Goal: Task Accomplishment & Management: Use online tool/utility

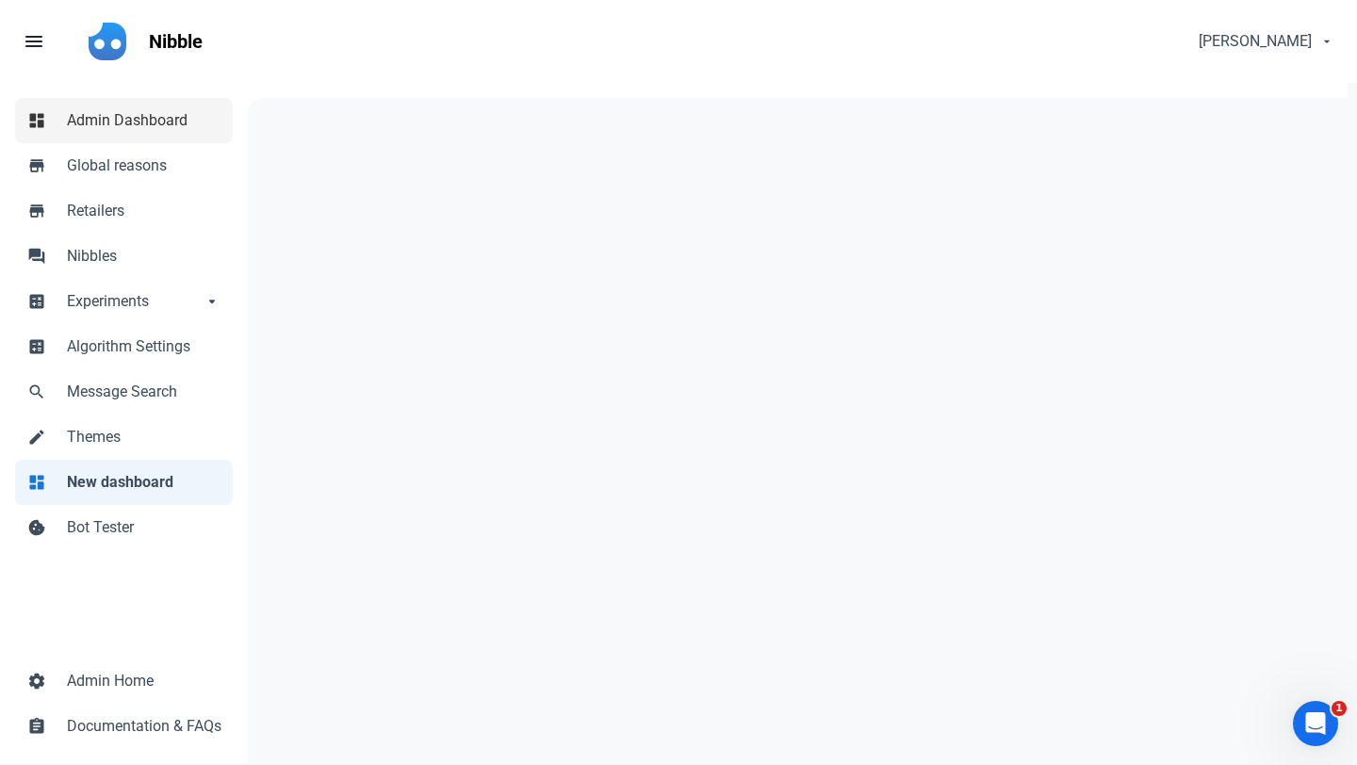
click at [148, 115] on span "Admin Dashboard" at bounding box center [144, 120] width 155 height 23
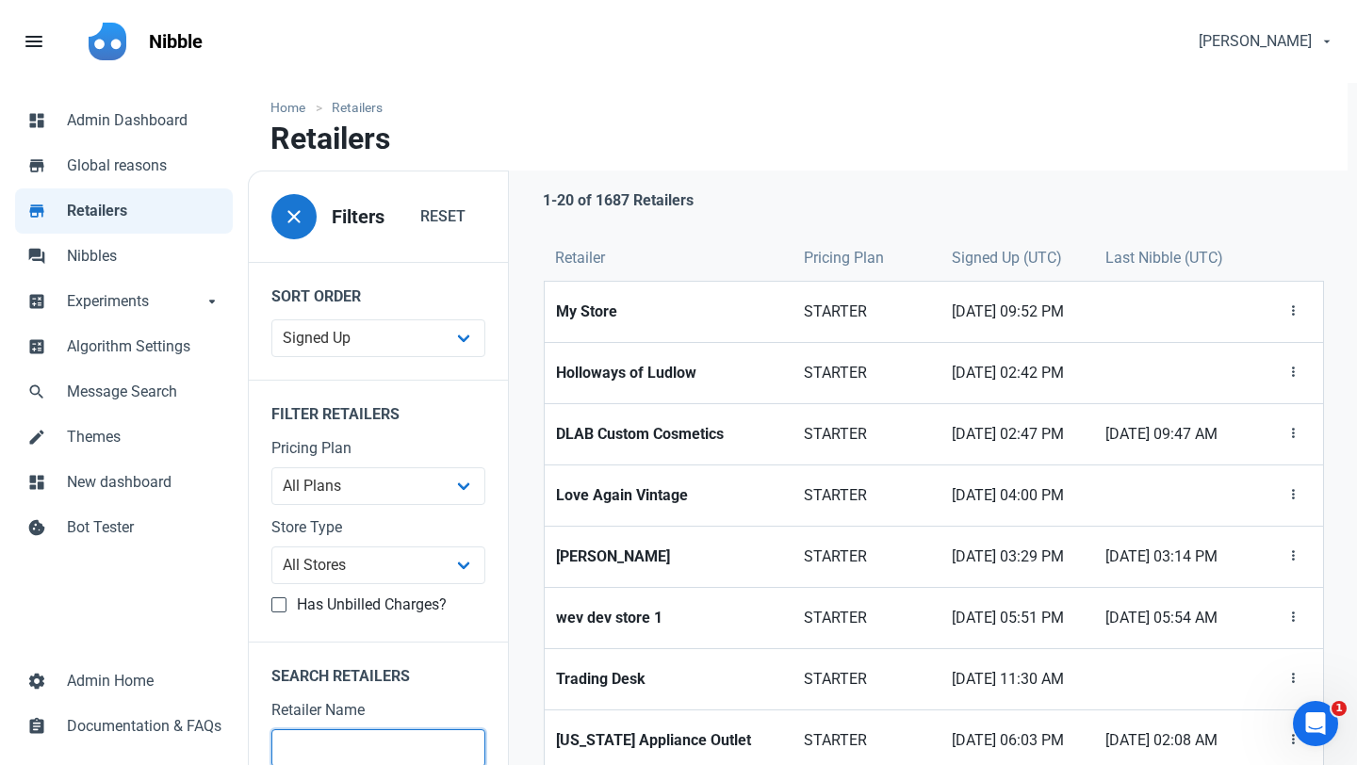
click at [340, 745] on input "text" at bounding box center [378, 749] width 214 height 38
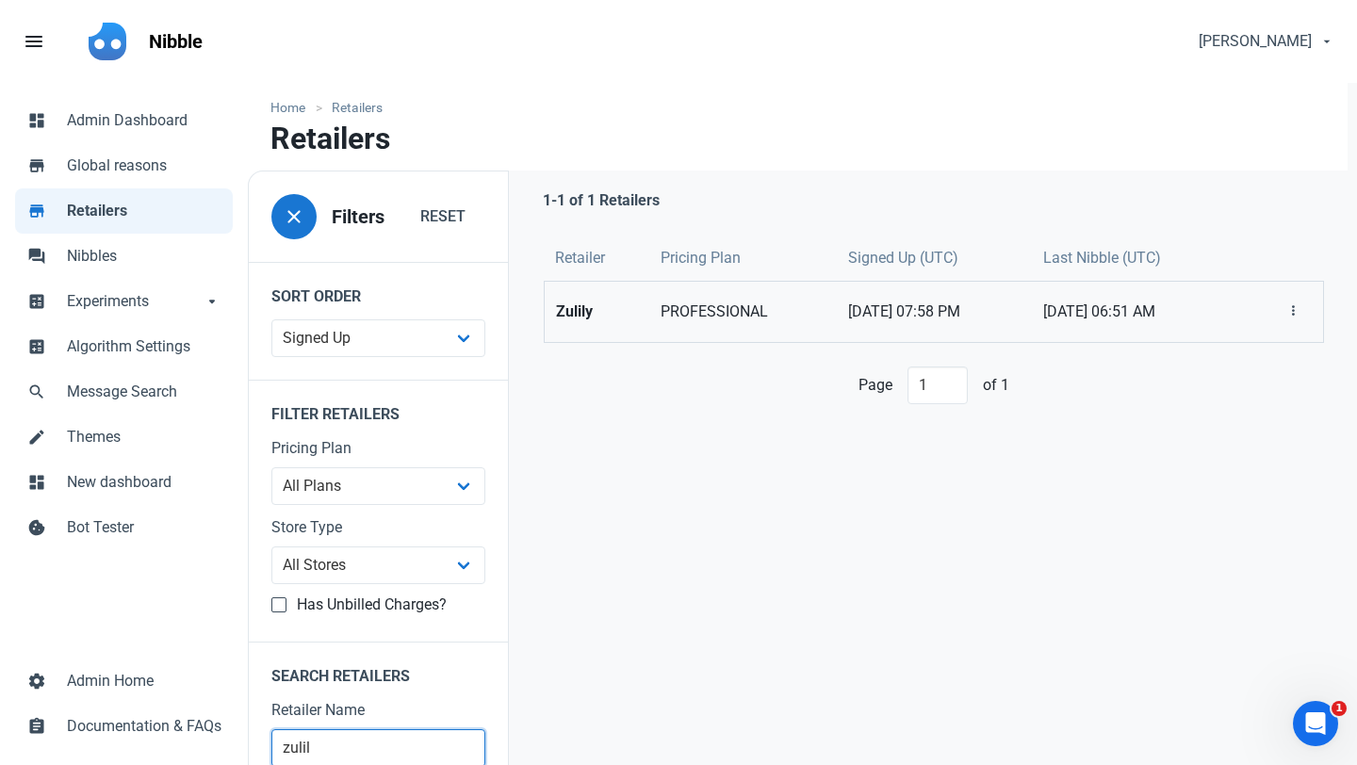
type input "zulil"
click at [566, 312] on strong "Zulily" at bounding box center [596, 312] width 81 height 23
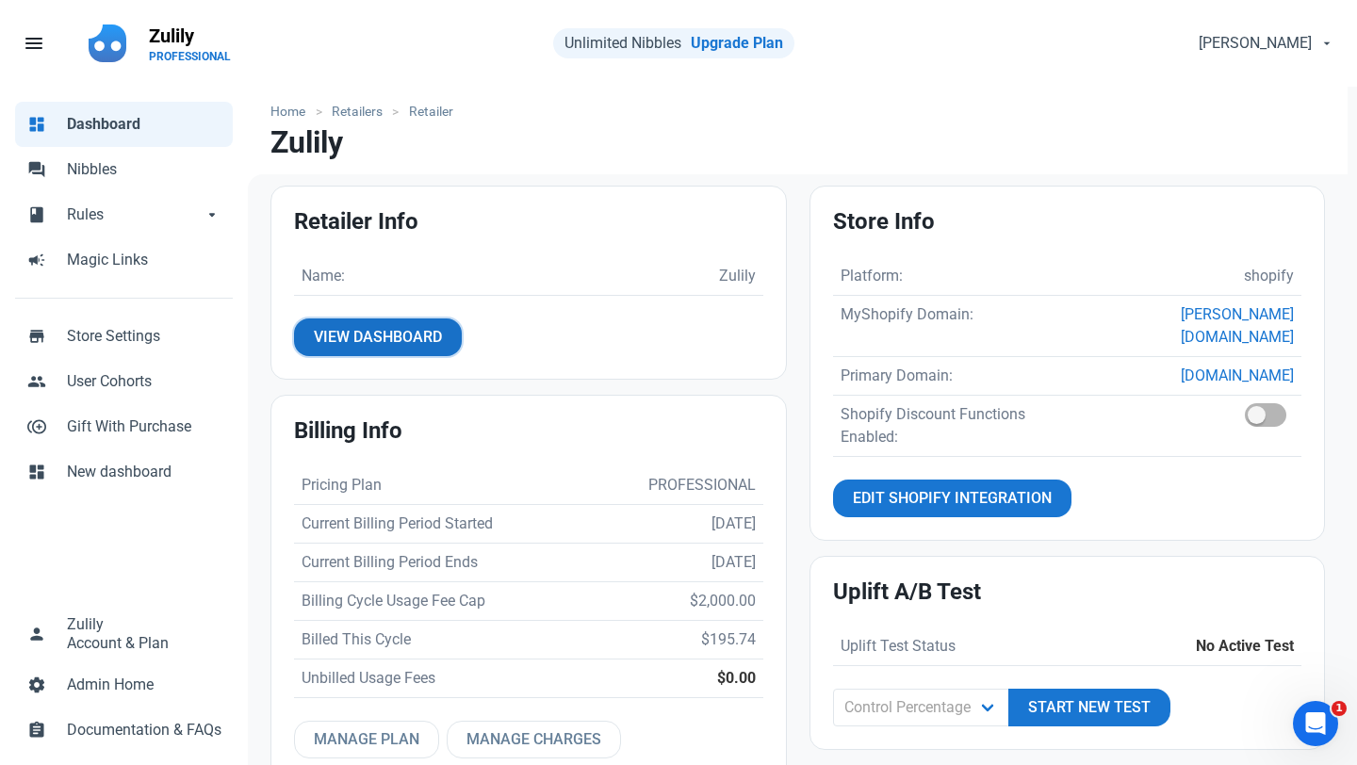
click at [365, 337] on span "View Dashboard" at bounding box center [378, 337] width 128 height 23
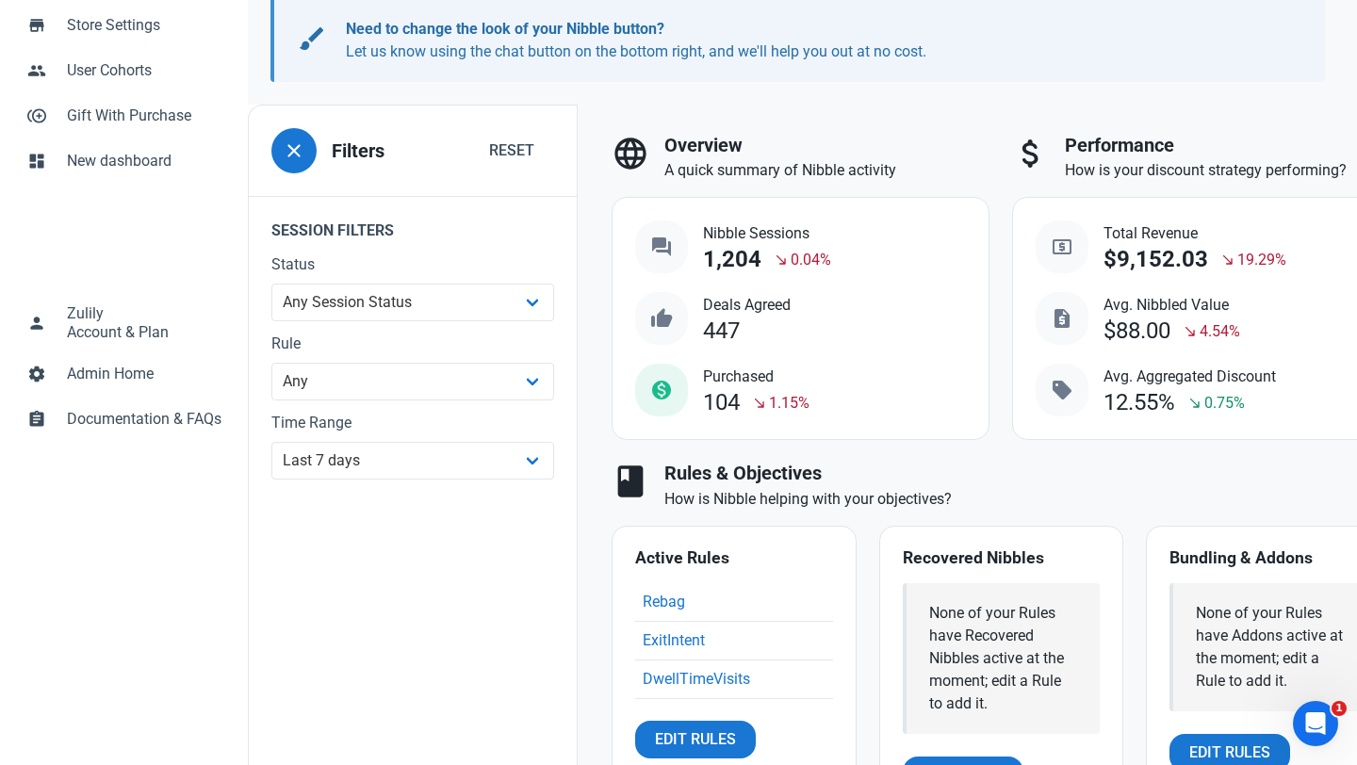
scroll to position [322, 0]
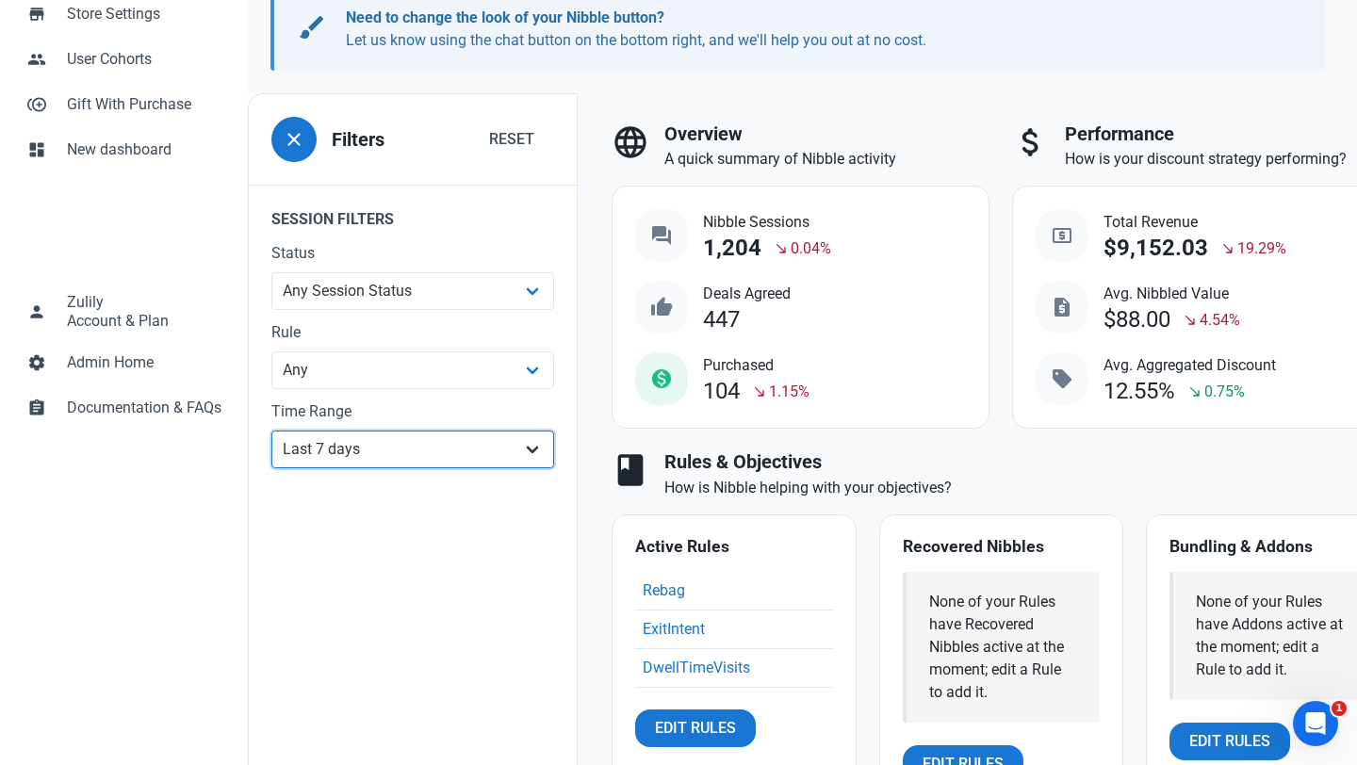
click at [394, 441] on select "All Time Last day Last 7 days Last 30 days Last 90 days Last 180 days Last 365 …" at bounding box center [412, 450] width 283 height 38
select select "custom"
click at [271, 431] on select "All Time Last day Last 7 days Last 30 days Last 90 days Last 180 days Last 365 …" at bounding box center [412, 450] width 283 height 38
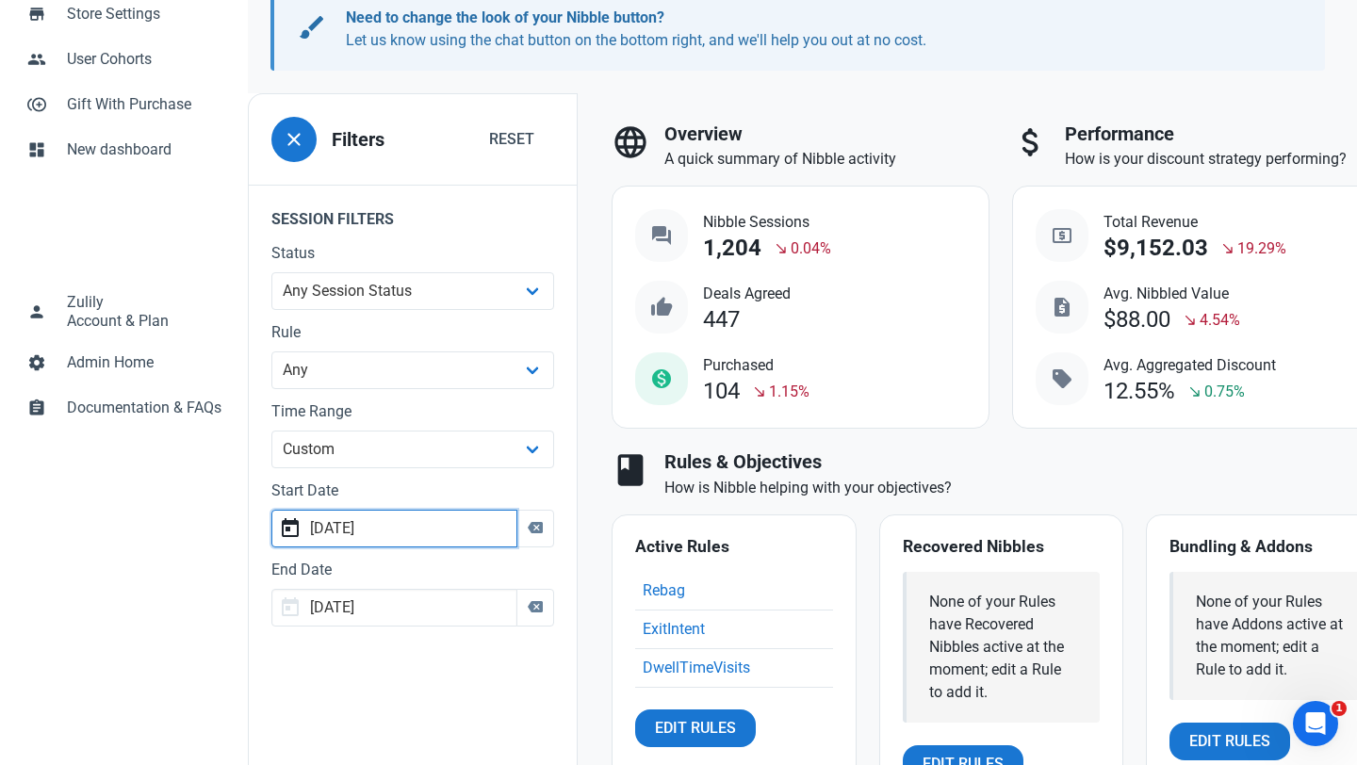
click at [386, 528] on input "[DATE]" at bounding box center [394, 529] width 246 height 38
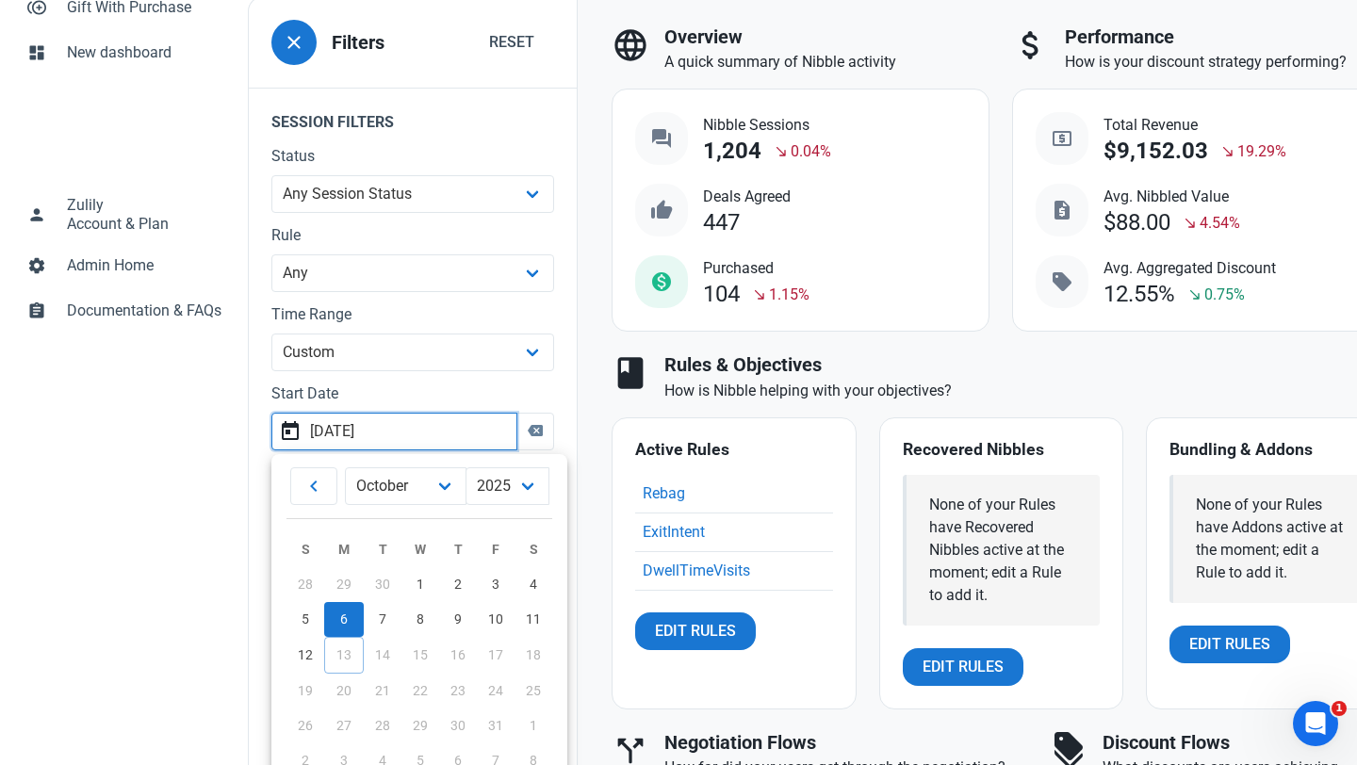
scroll to position [425, 0]
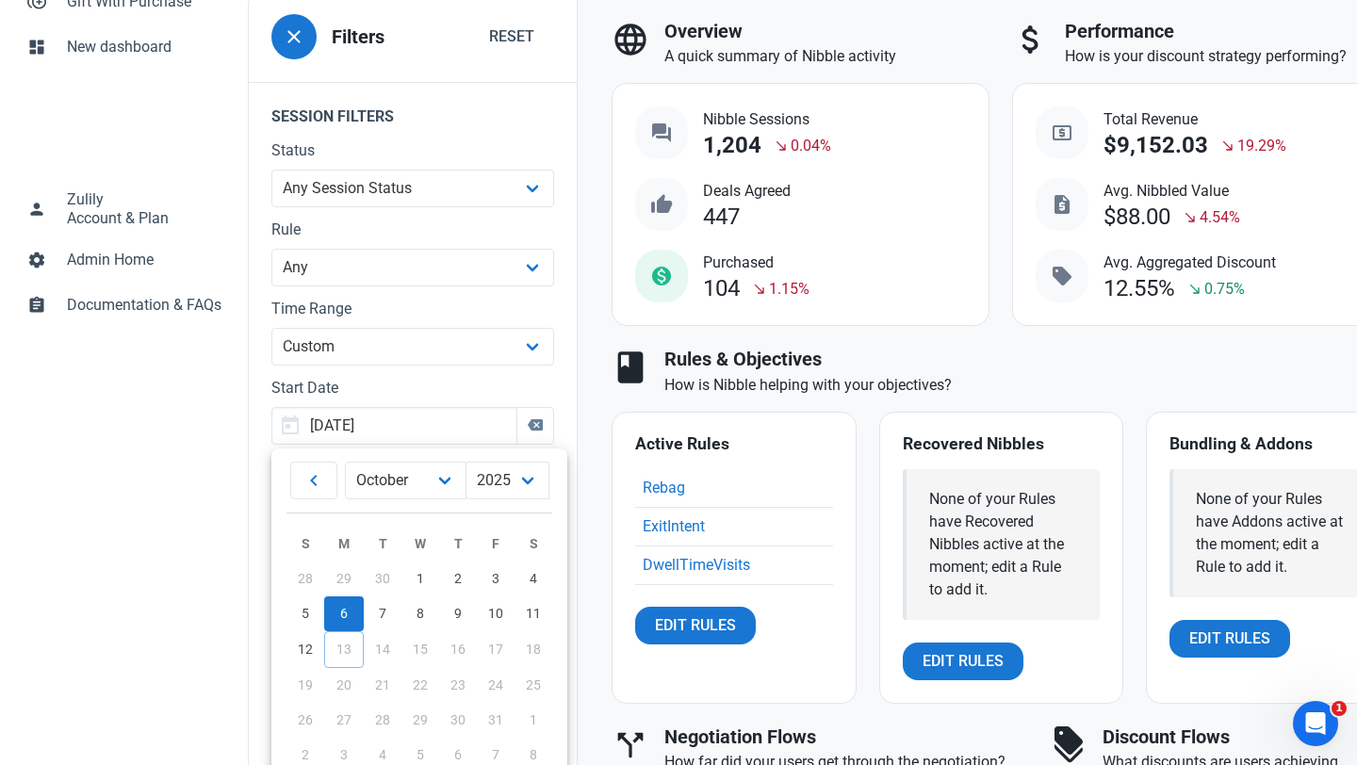
click at [263, 554] on div "close Filters Reset Session Filters Status Any Session Status Abandoned - negot…" at bounding box center [413, 298] width 328 height 583
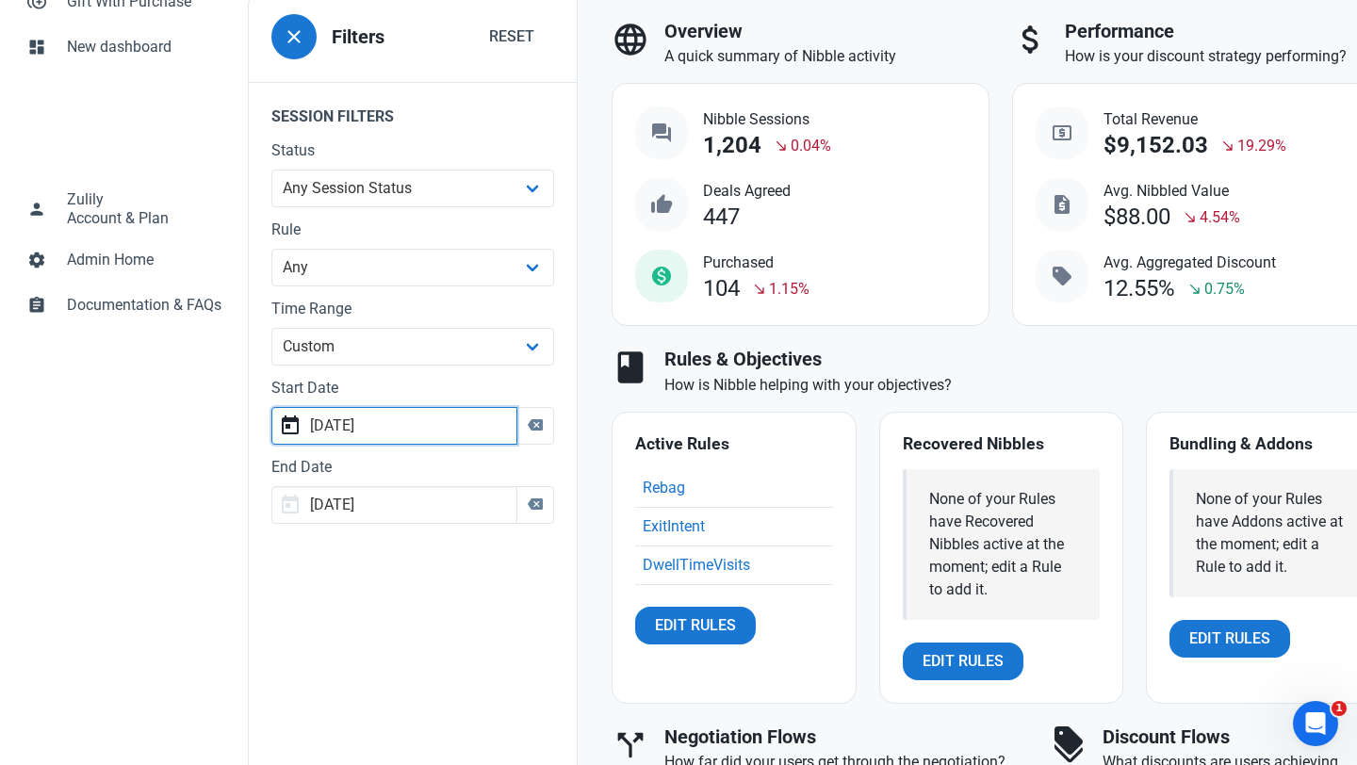
click at [389, 427] on input "[DATE]" at bounding box center [394, 426] width 246 height 38
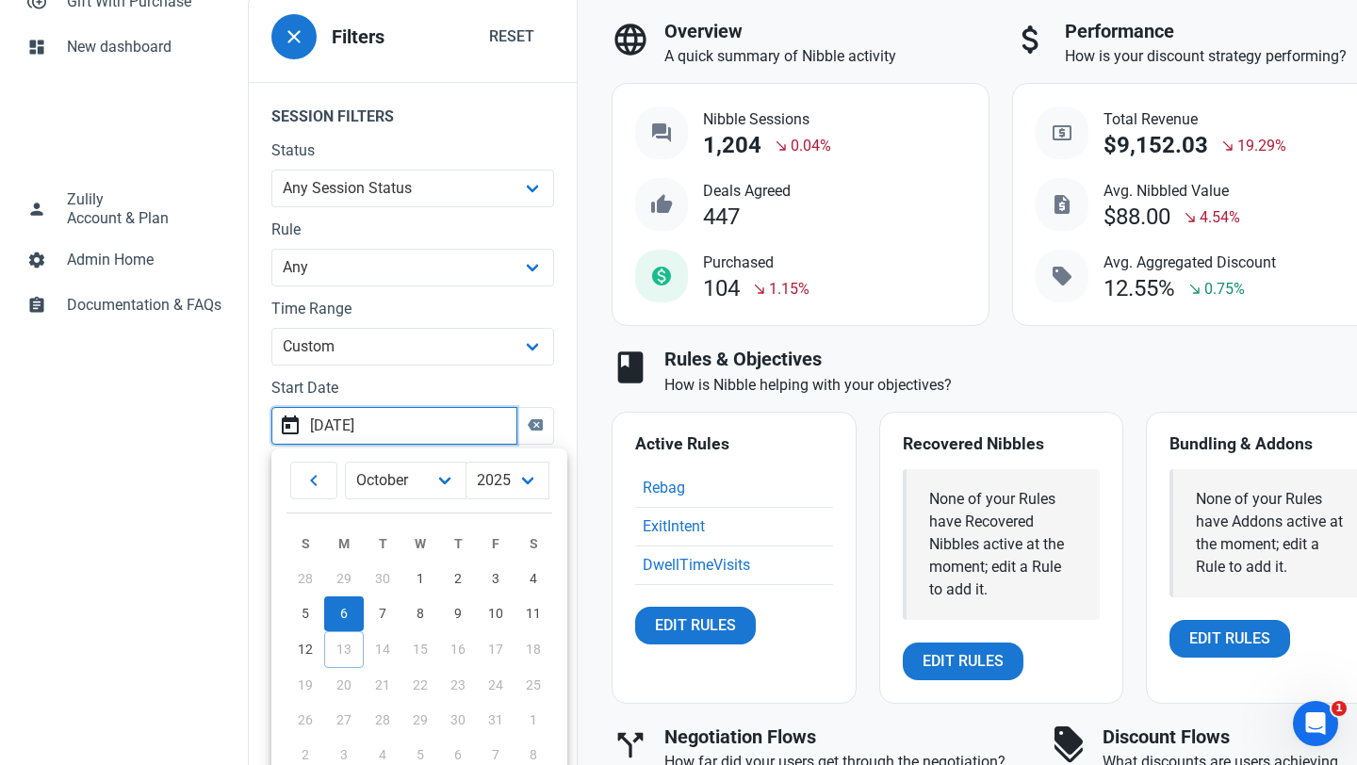
click at [365, 422] on input "[DATE]" at bounding box center [394, 426] width 246 height 38
type input "[DATE]"
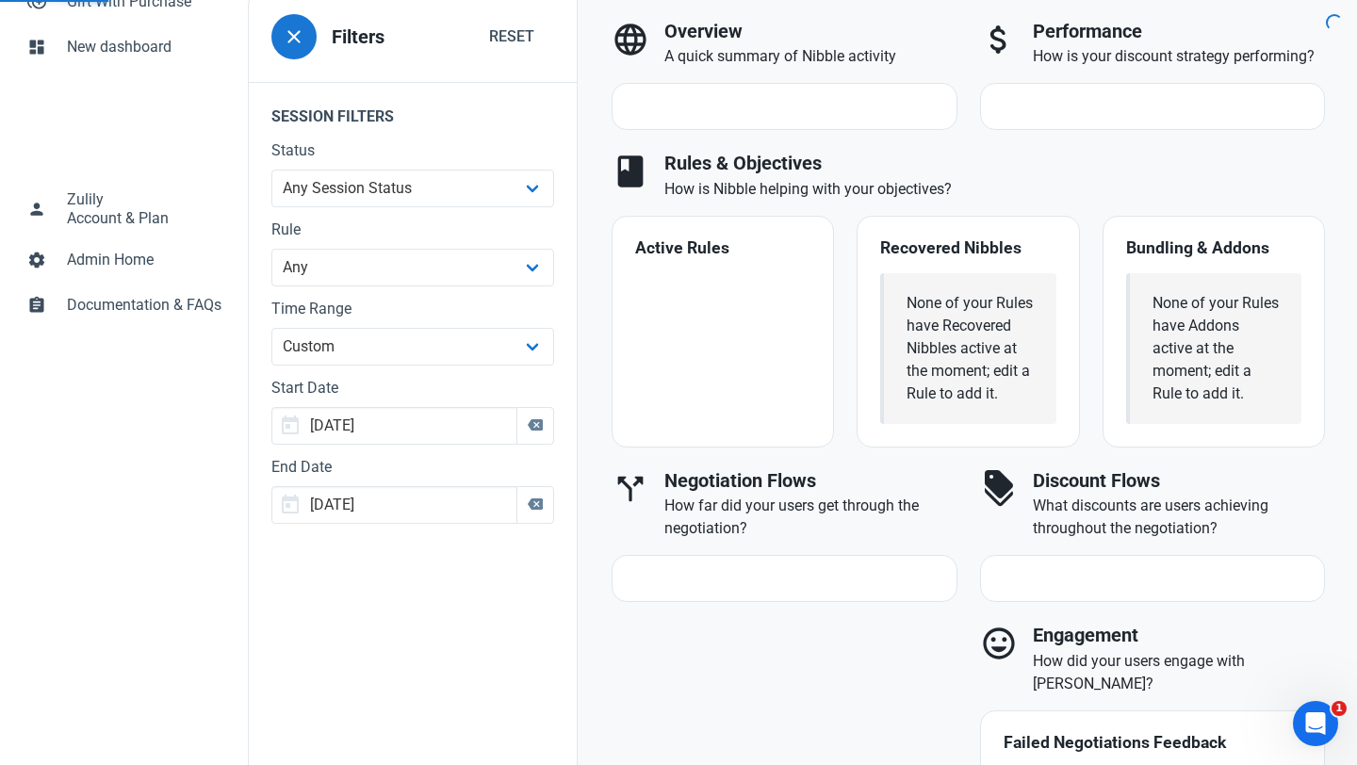
click at [416, 387] on div "Home Dashboard Dashboard devices Need Help? Click the button to the right to bo…" at bounding box center [798, 293] width 1100 height 1263
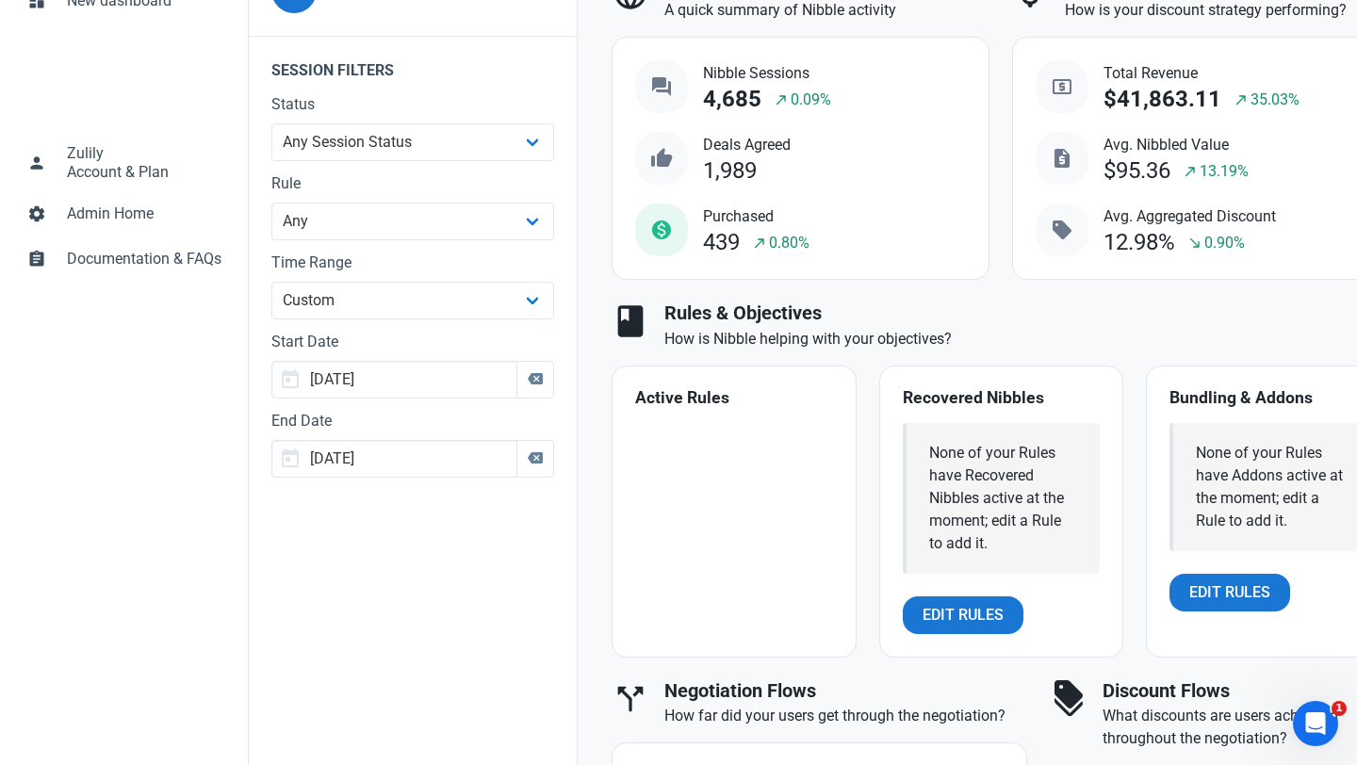
scroll to position [472, 0]
click at [405, 383] on input "[DATE]" at bounding box center [394, 379] width 246 height 38
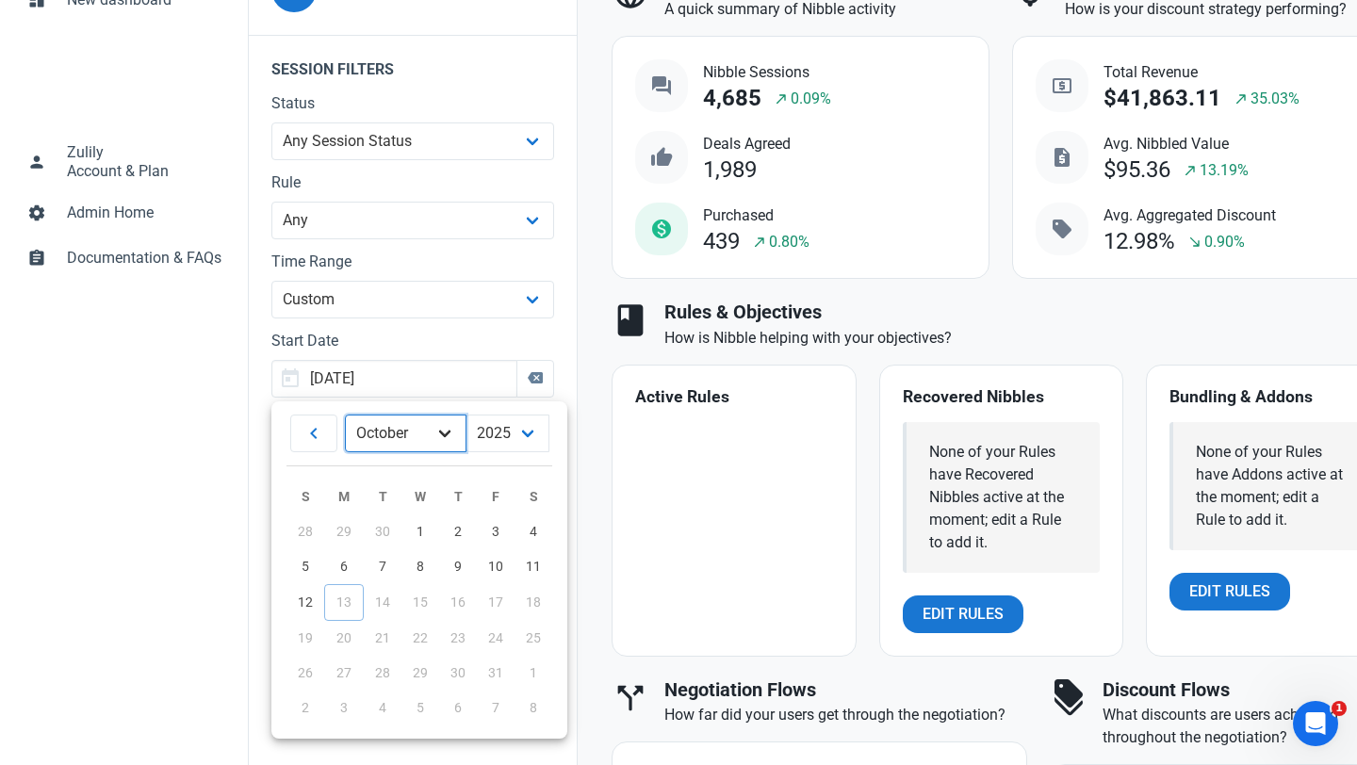
click at [446, 426] on select "January February March April May June July August September October November De…" at bounding box center [406, 434] width 122 height 38
select select "8"
click at [345, 415] on select "January February March April May June July August September October November De…" at bounding box center [406, 434] width 122 height 38
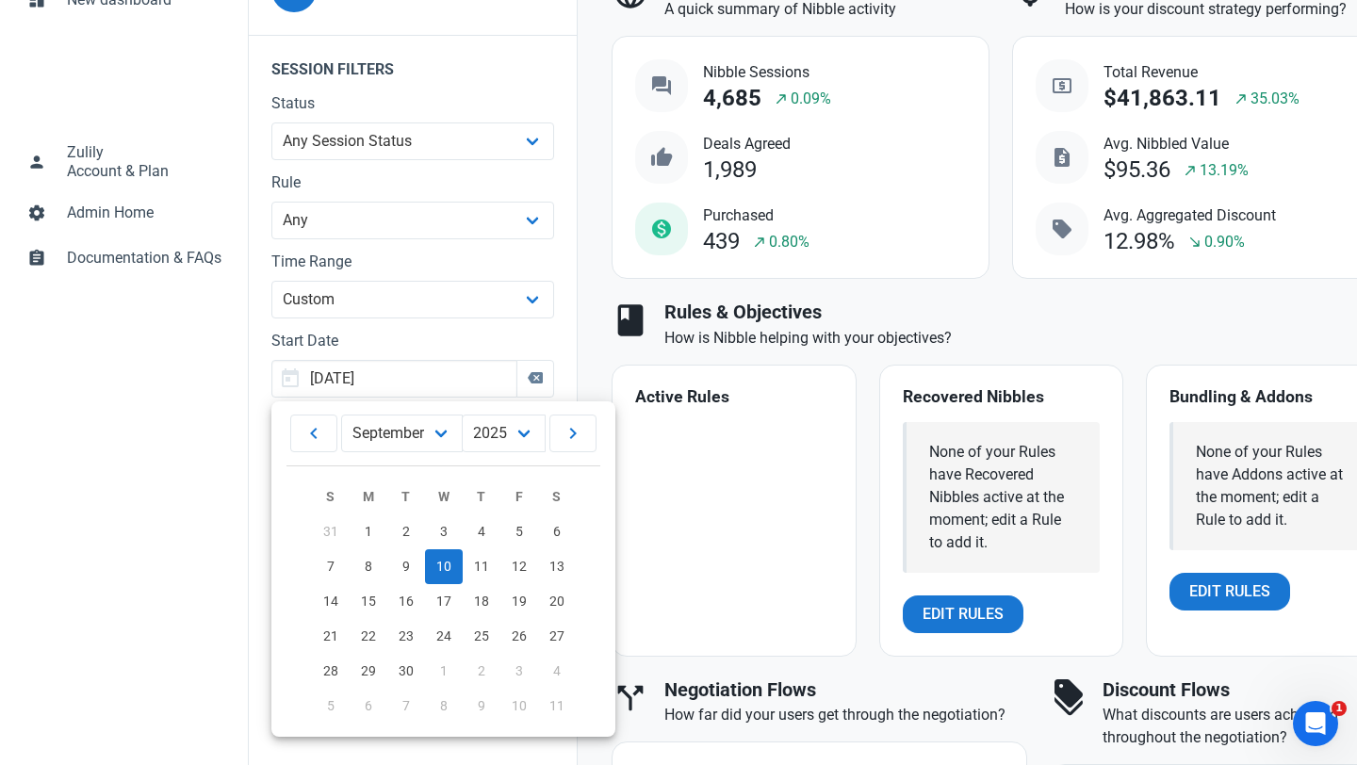
click at [452, 573] on link "10" at bounding box center [444, 567] width 38 height 35
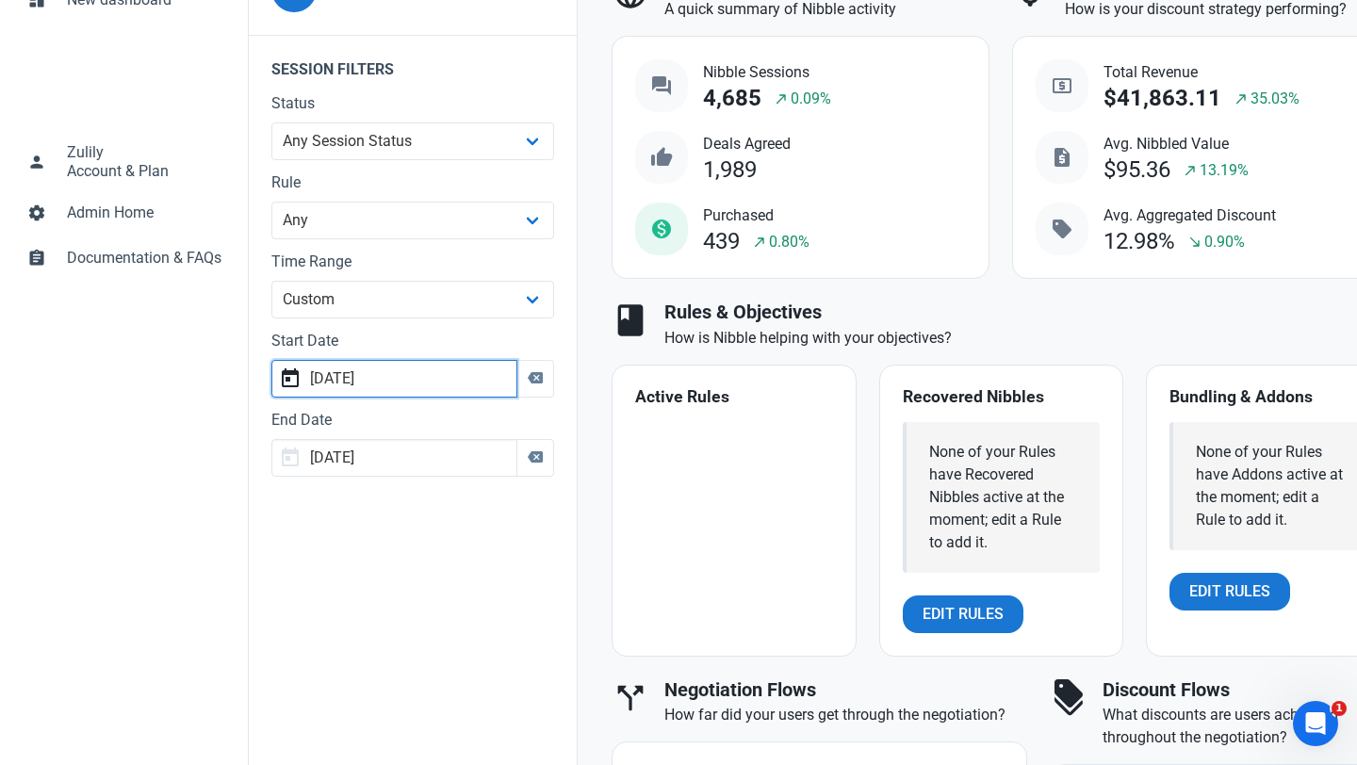
click at [418, 378] on input "[DATE]" at bounding box center [394, 379] width 246 height 38
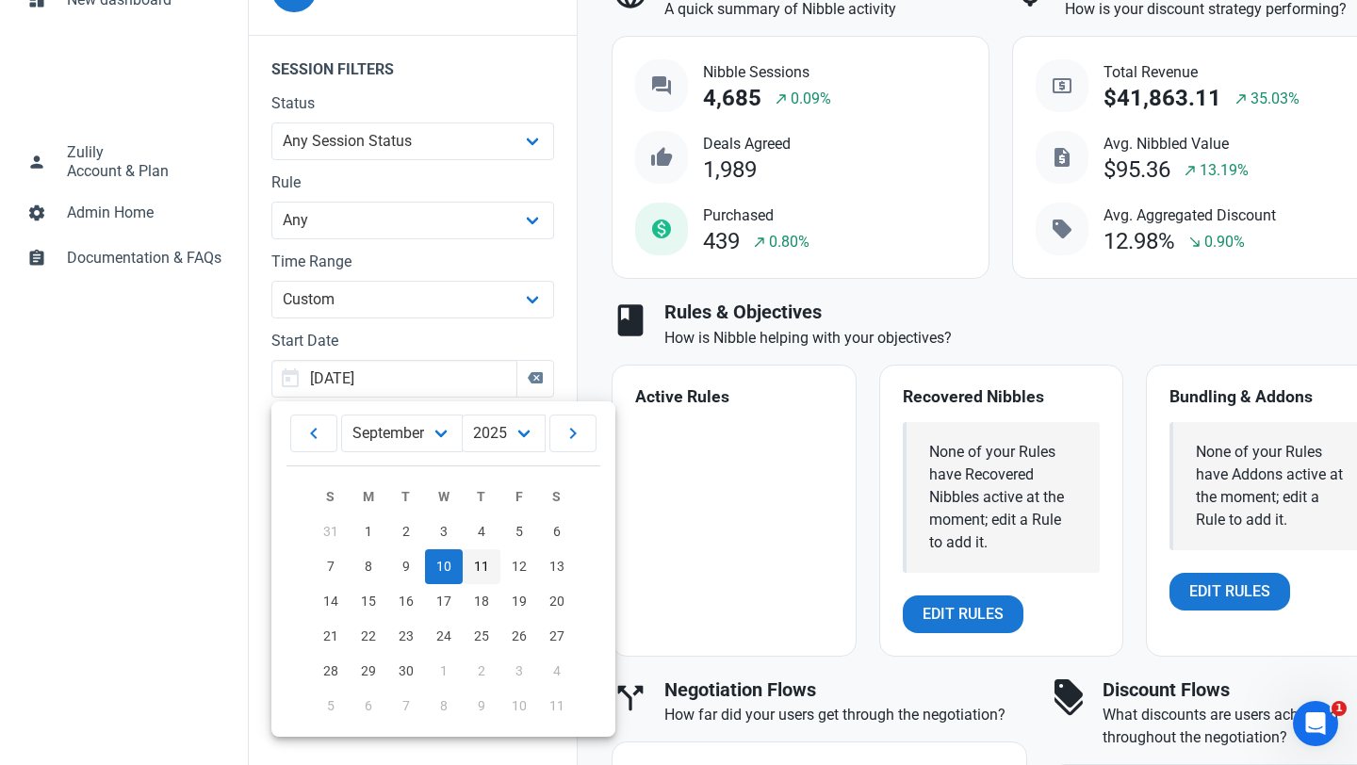
click at [481, 563] on span "11" at bounding box center [481, 566] width 15 height 15
type input "[DATE]"
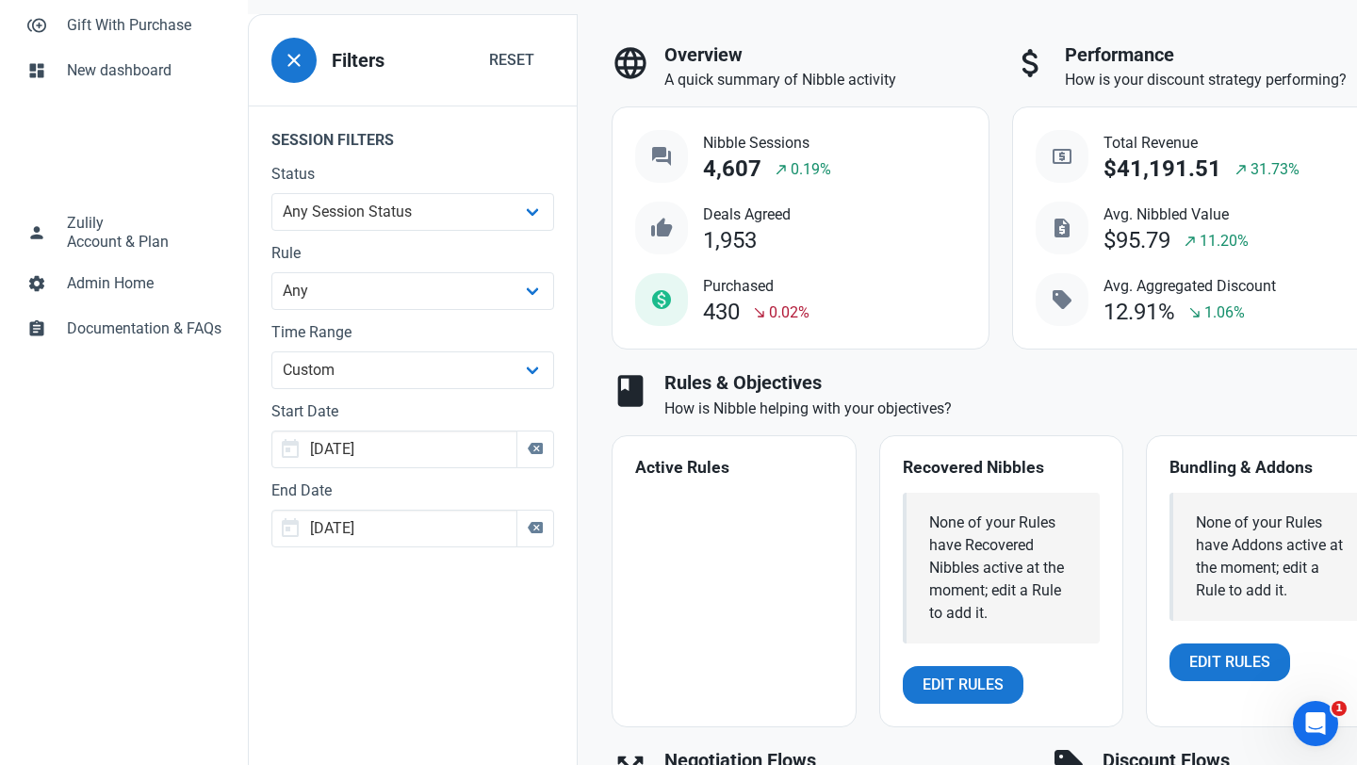
scroll to position [407, 0]
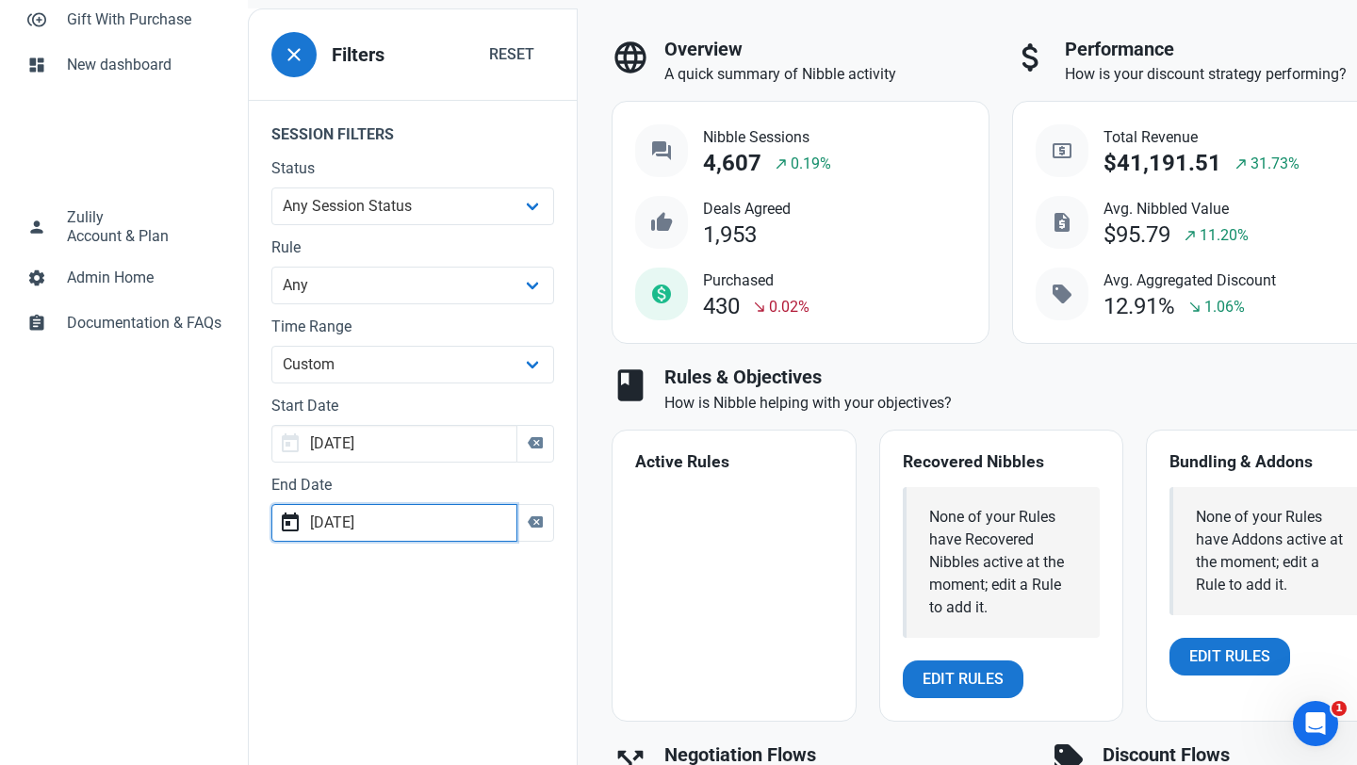
click at [367, 519] on input "[DATE]" at bounding box center [394, 523] width 246 height 38
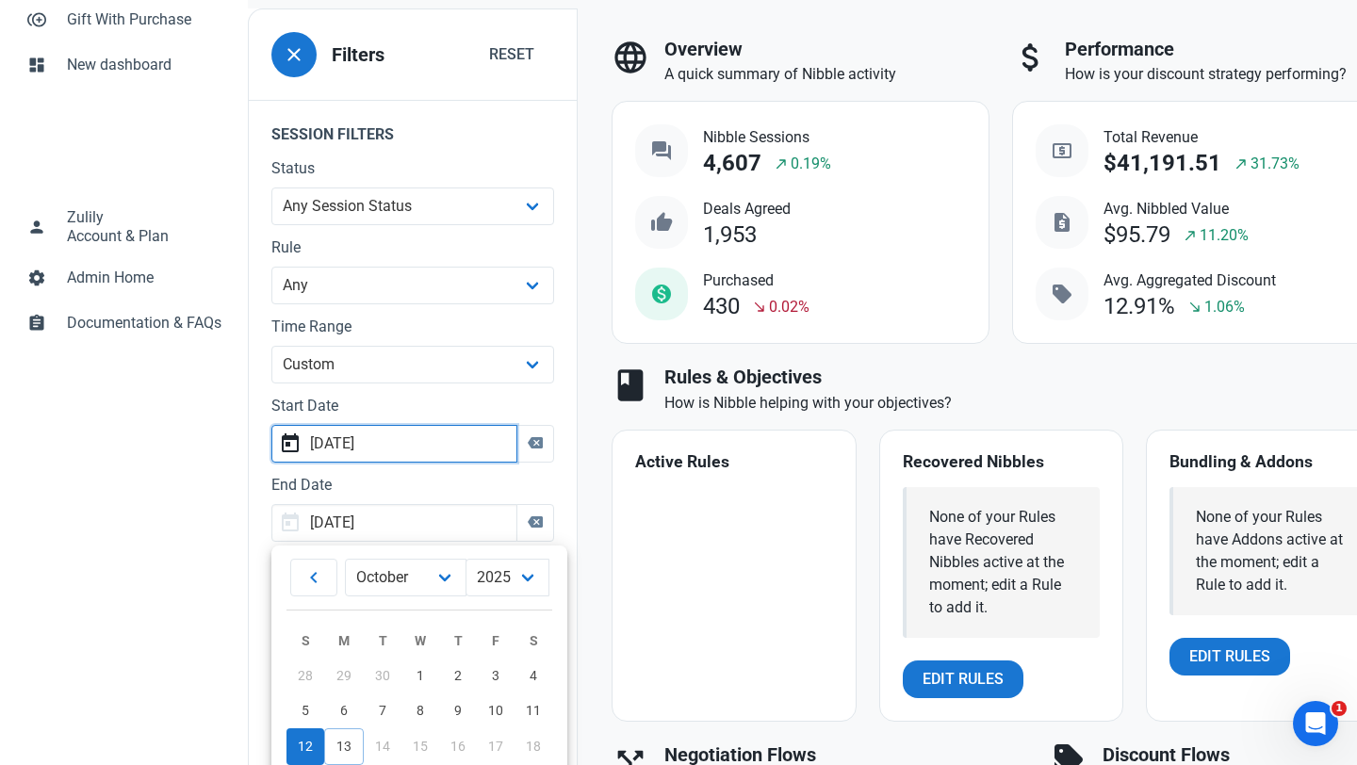
type input "[DATE]"
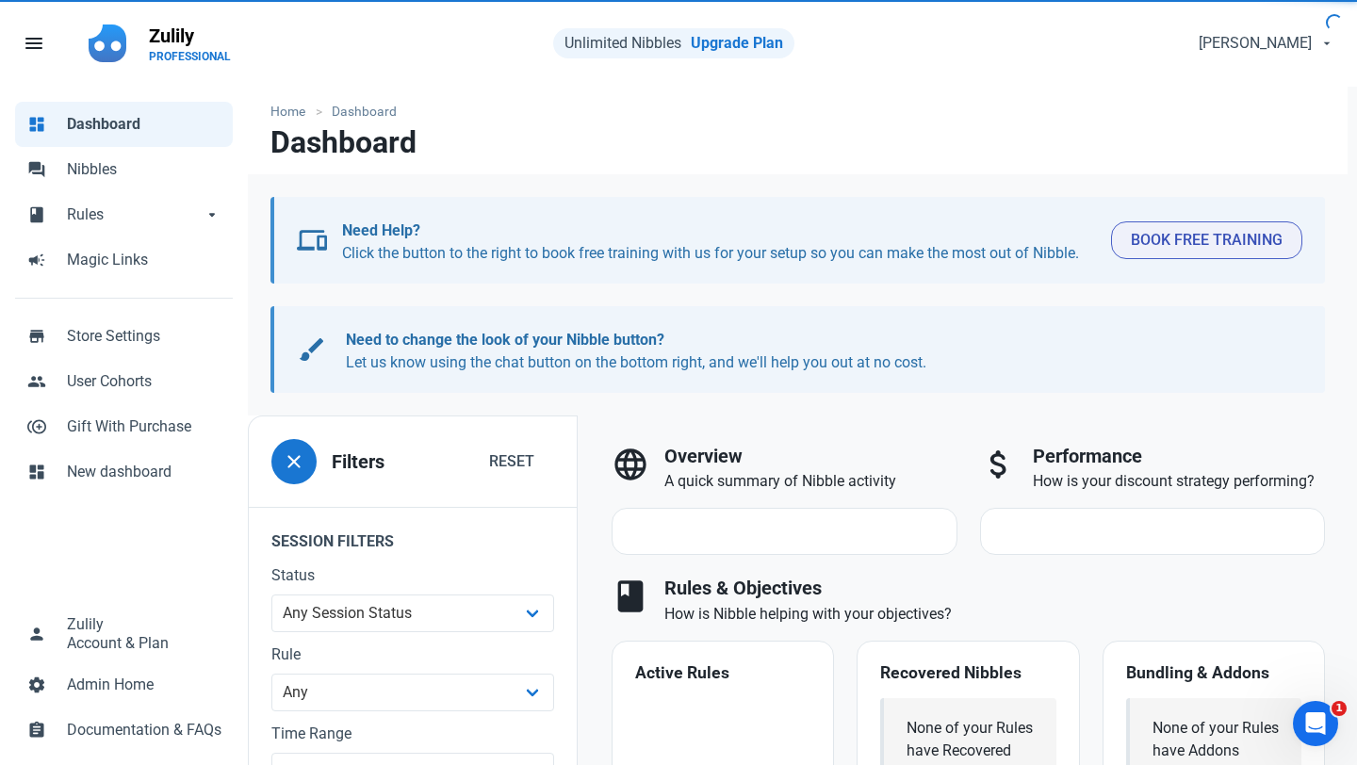
click at [362, 446] on div "close Filters Reset Session Filters Status Any Session Status Abandoned - negot…" at bounding box center [413, 702] width 328 height 540
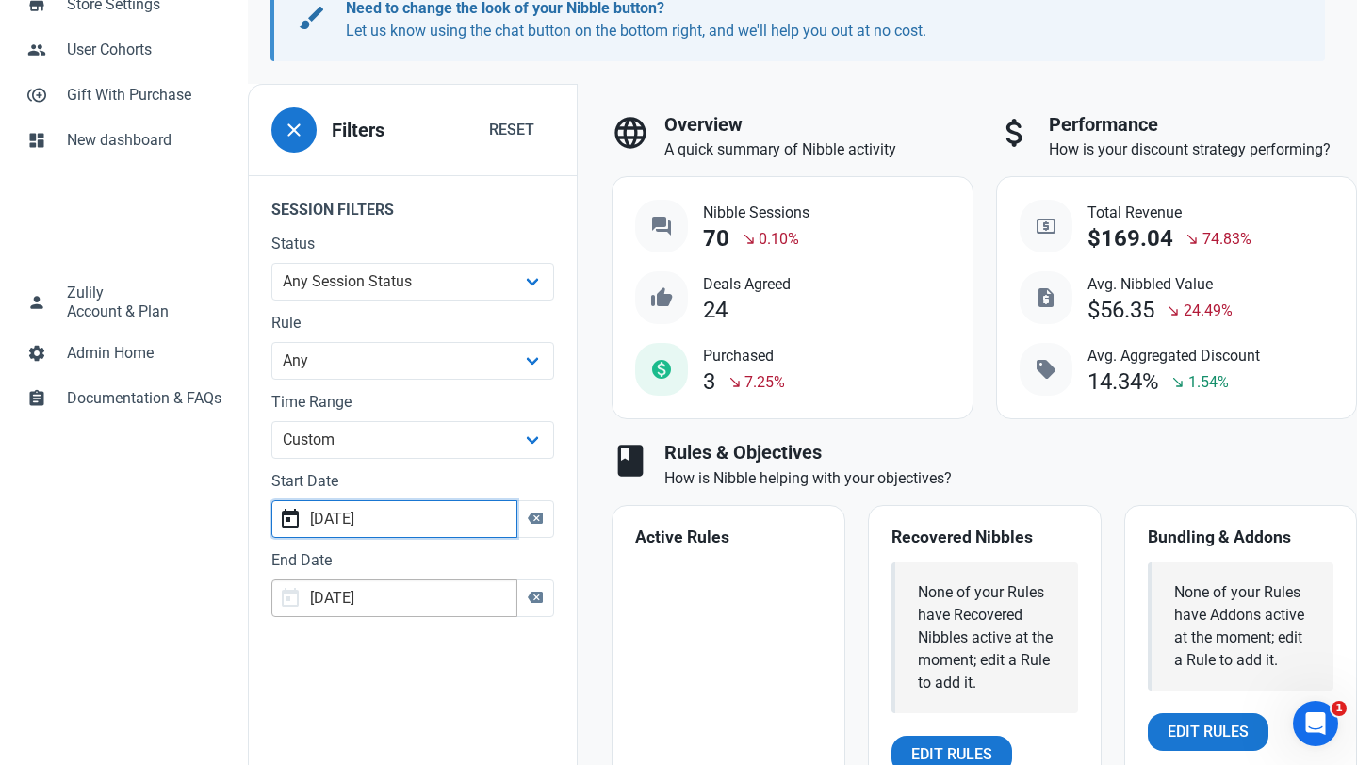
scroll to position [353, 0]
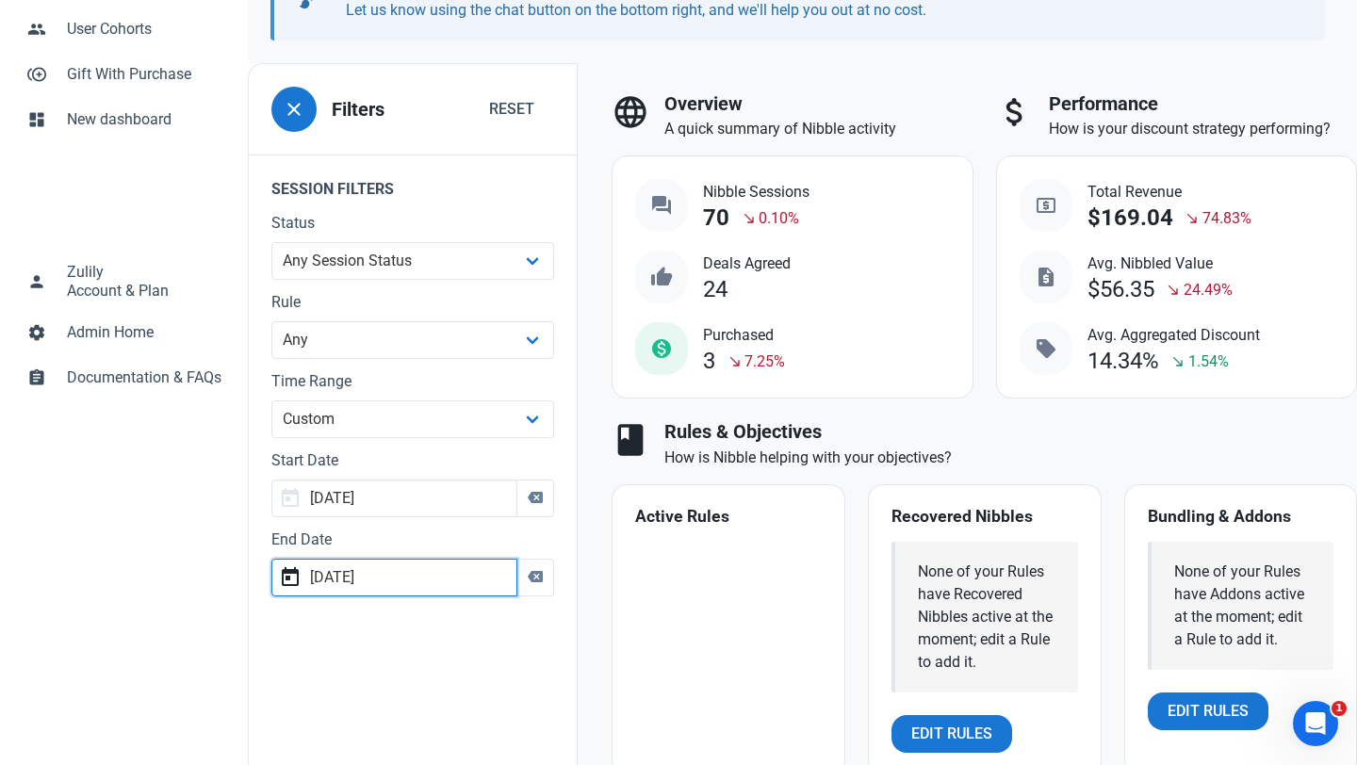
type input "[DATE]"
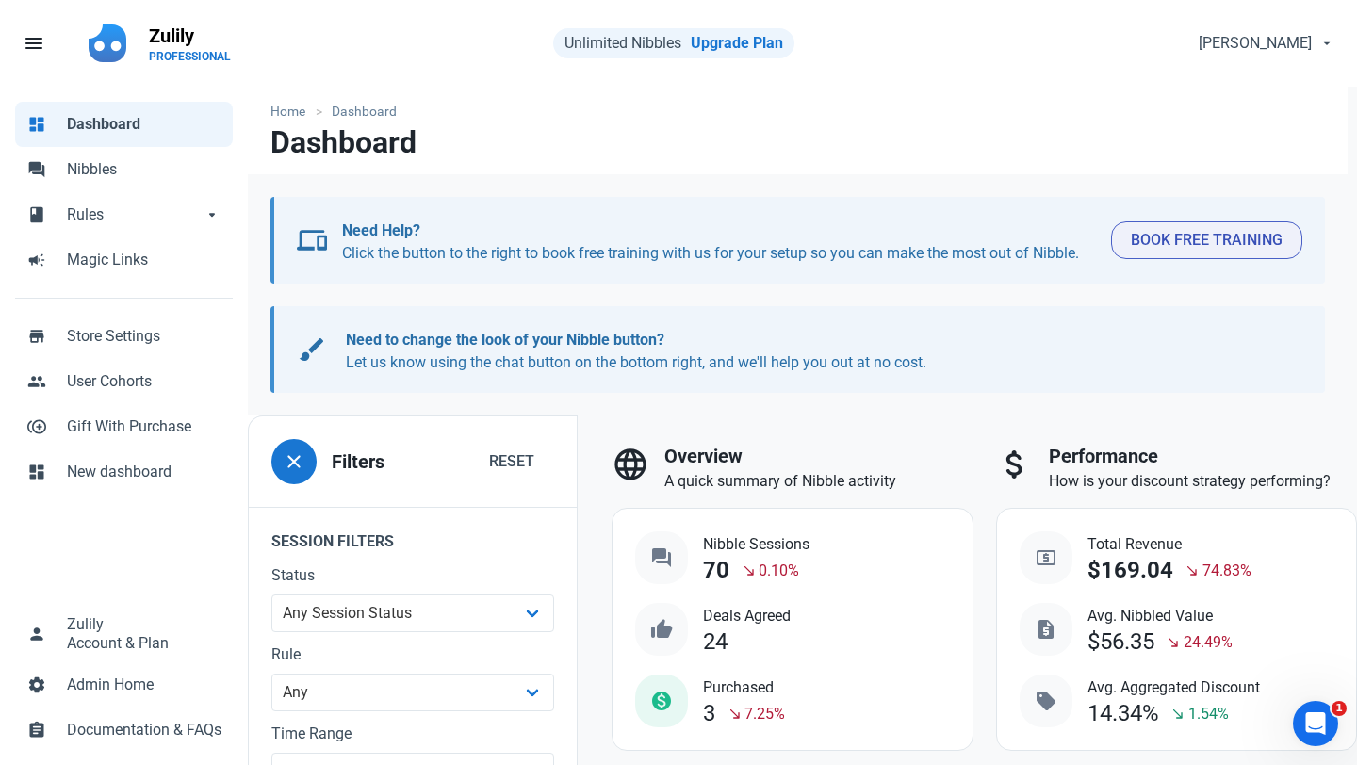
click at [390, 580] on fieldset "Session Filters Status Any Session Status Abandoned - negotiated Abandoned - af…" at bounding box center [413, 739] width 328 height 465
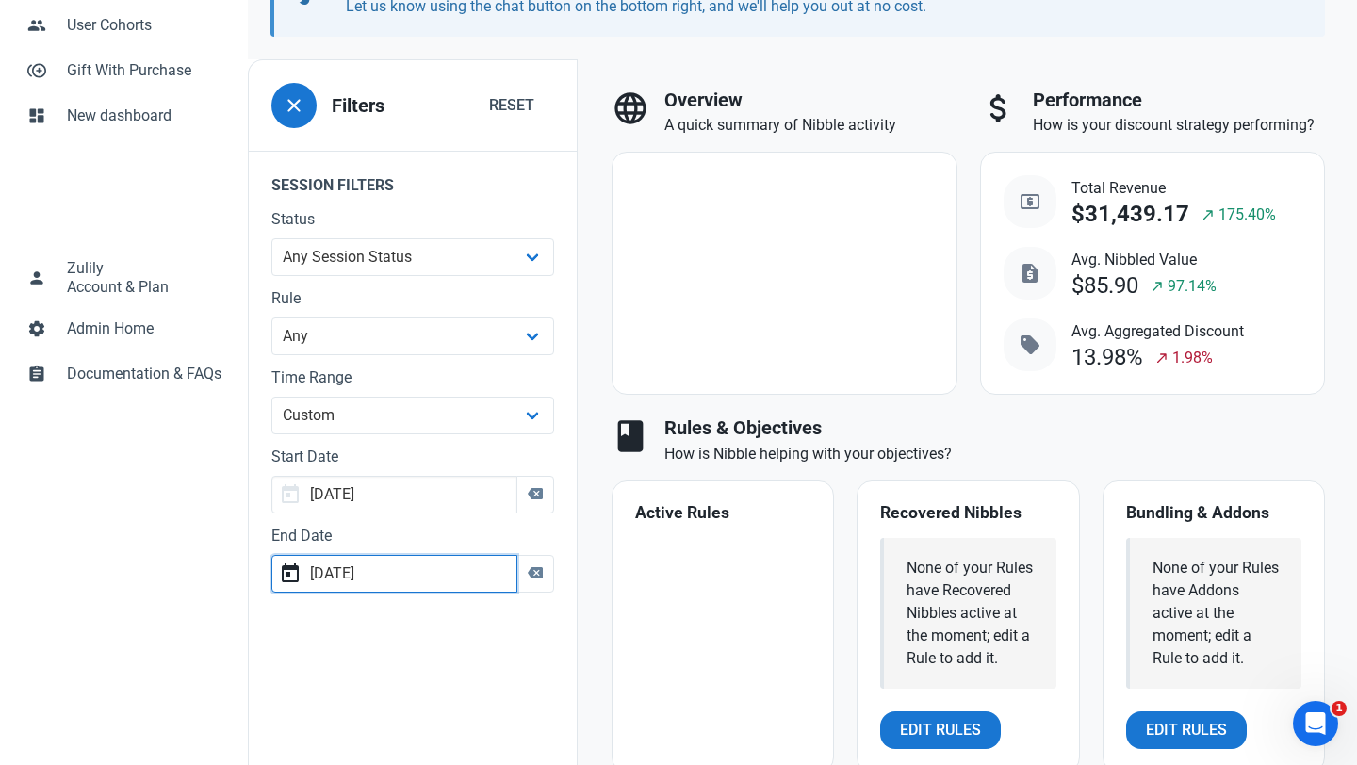
scroll to position [393, 0]
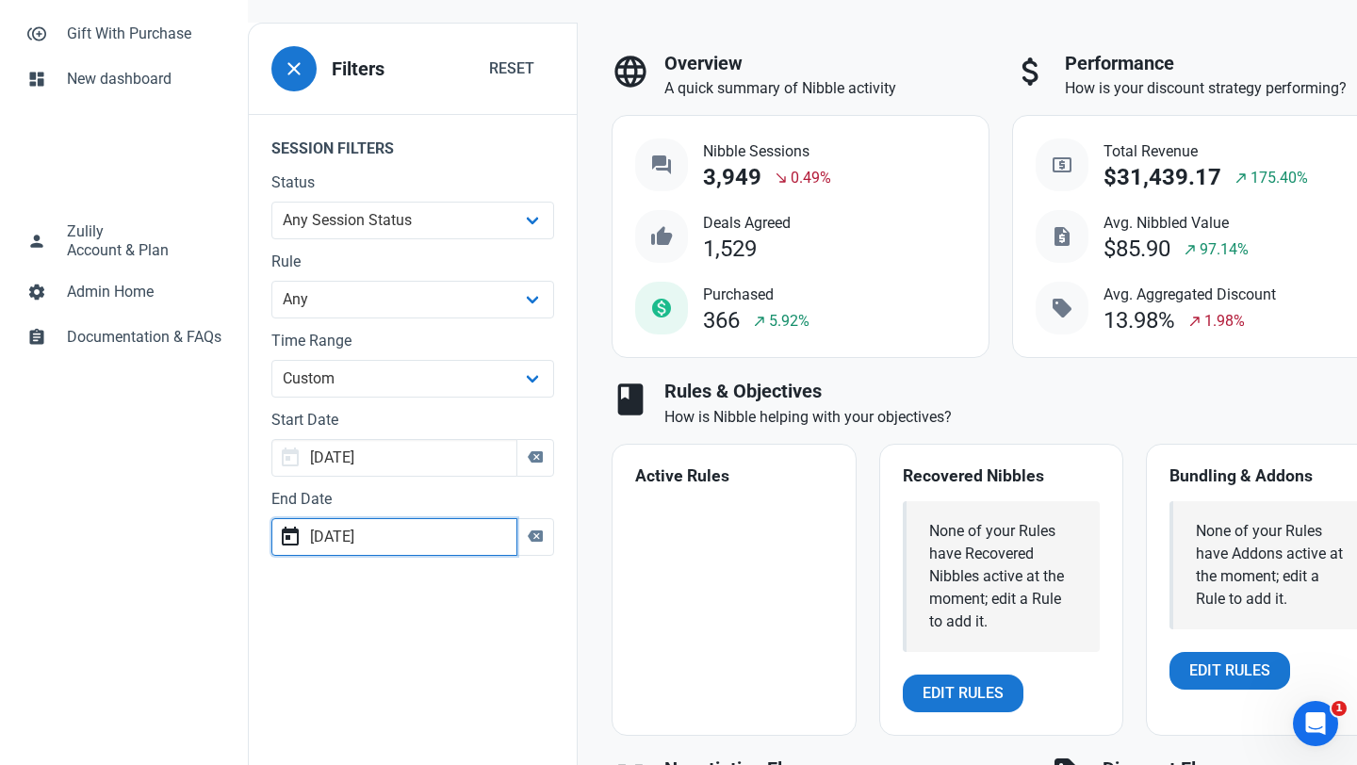
type input "[DATE]"
click at [408, 584] on div "close Filters Reset Session Filters Status Any Session Status Abandoned - negot…" at bounding box center [413, 330] width 328 height 583
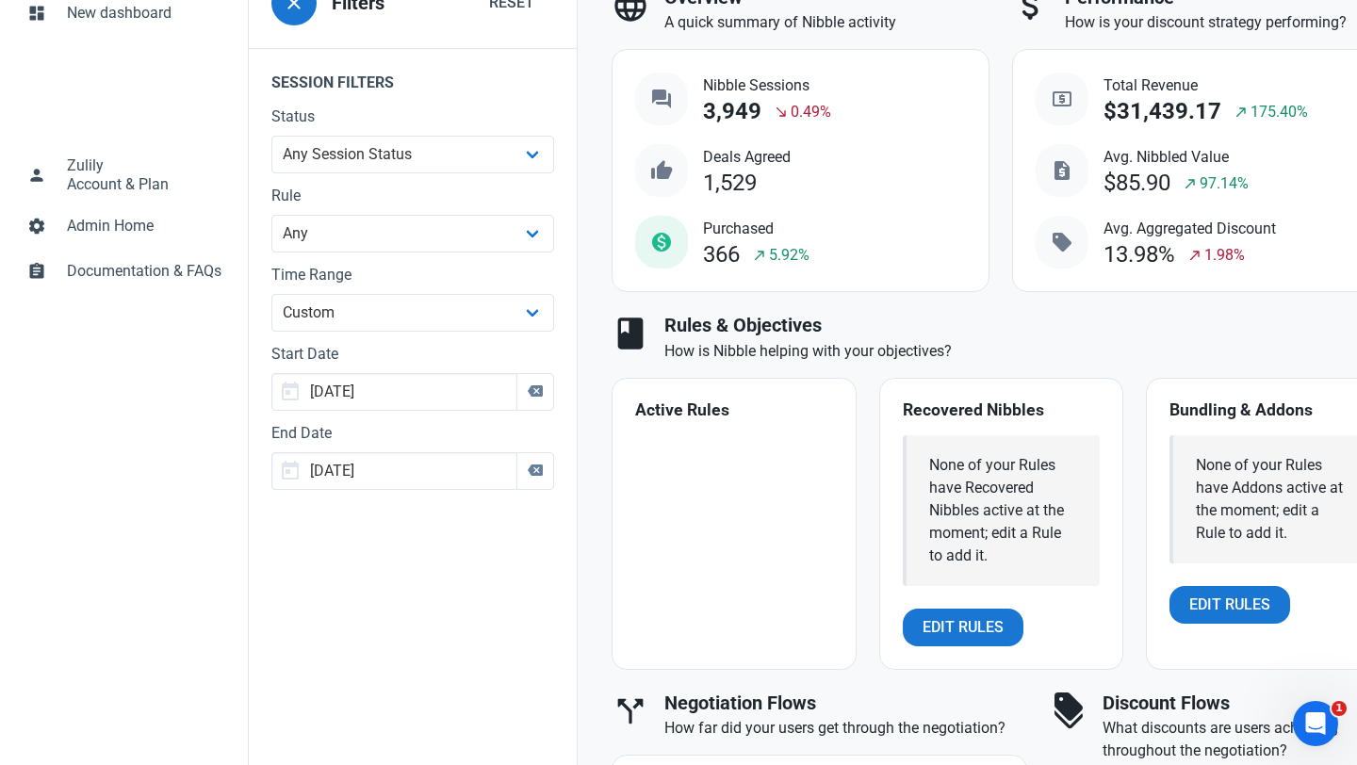
scroll to position [461, 0]
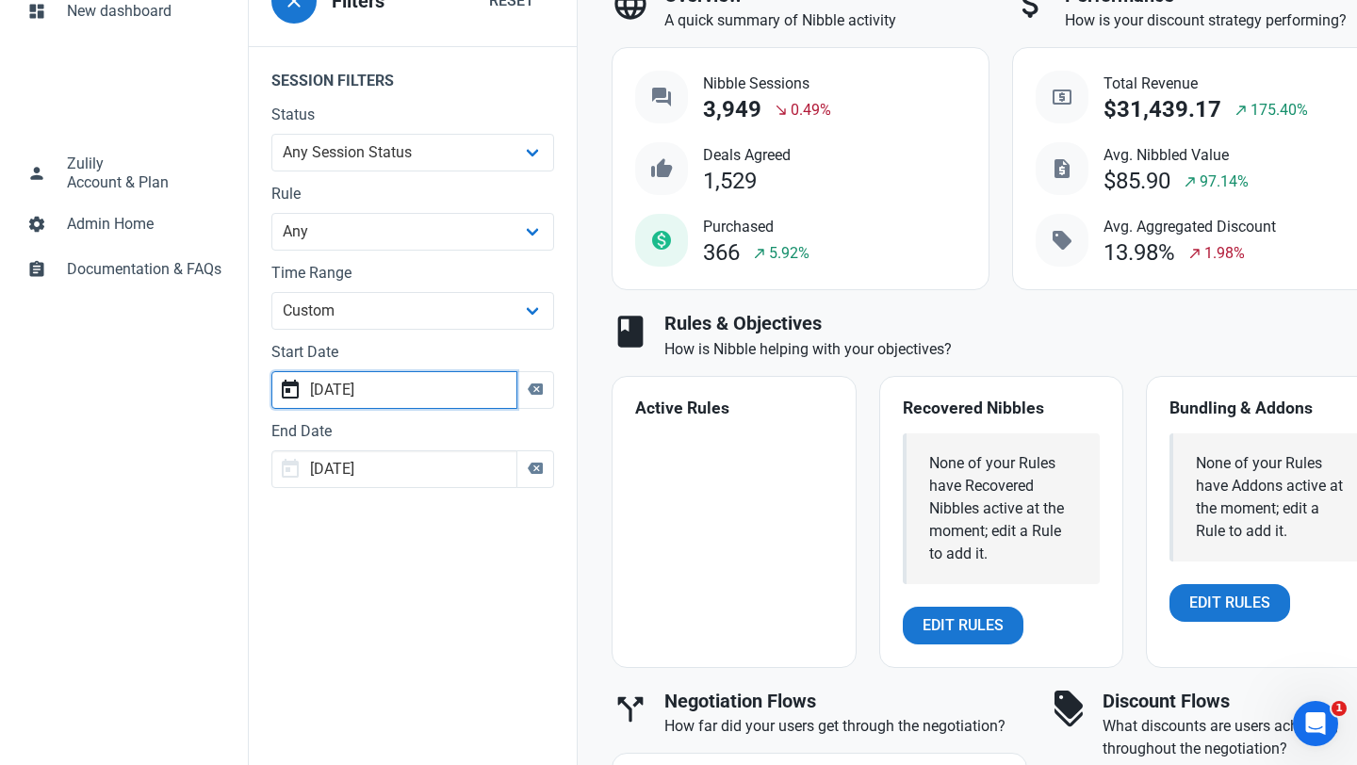
click at [404, 381] on input "[DATE]" at bounding box center [394, 390] width 246 height 38
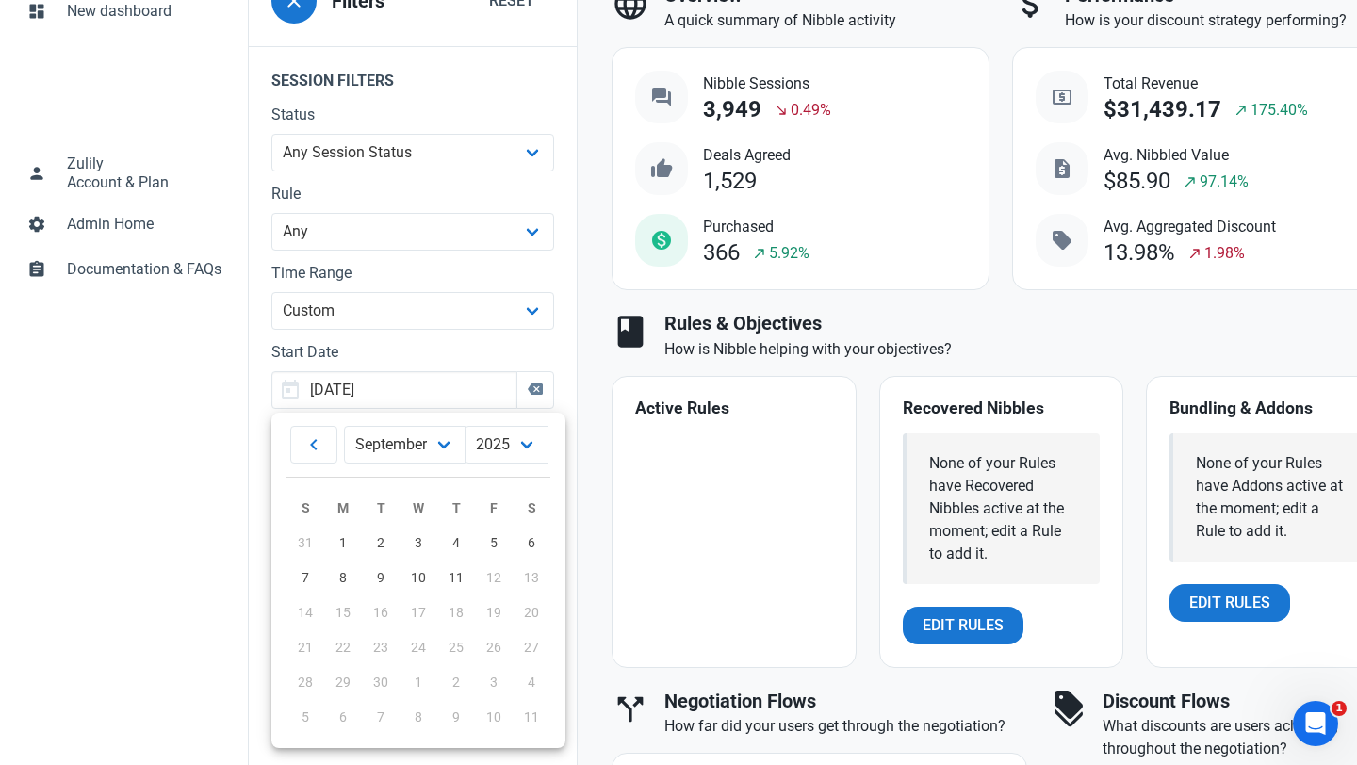
click at [406, 348] on label "Start Date" at bounding box center [412, 352] width 283 height 23
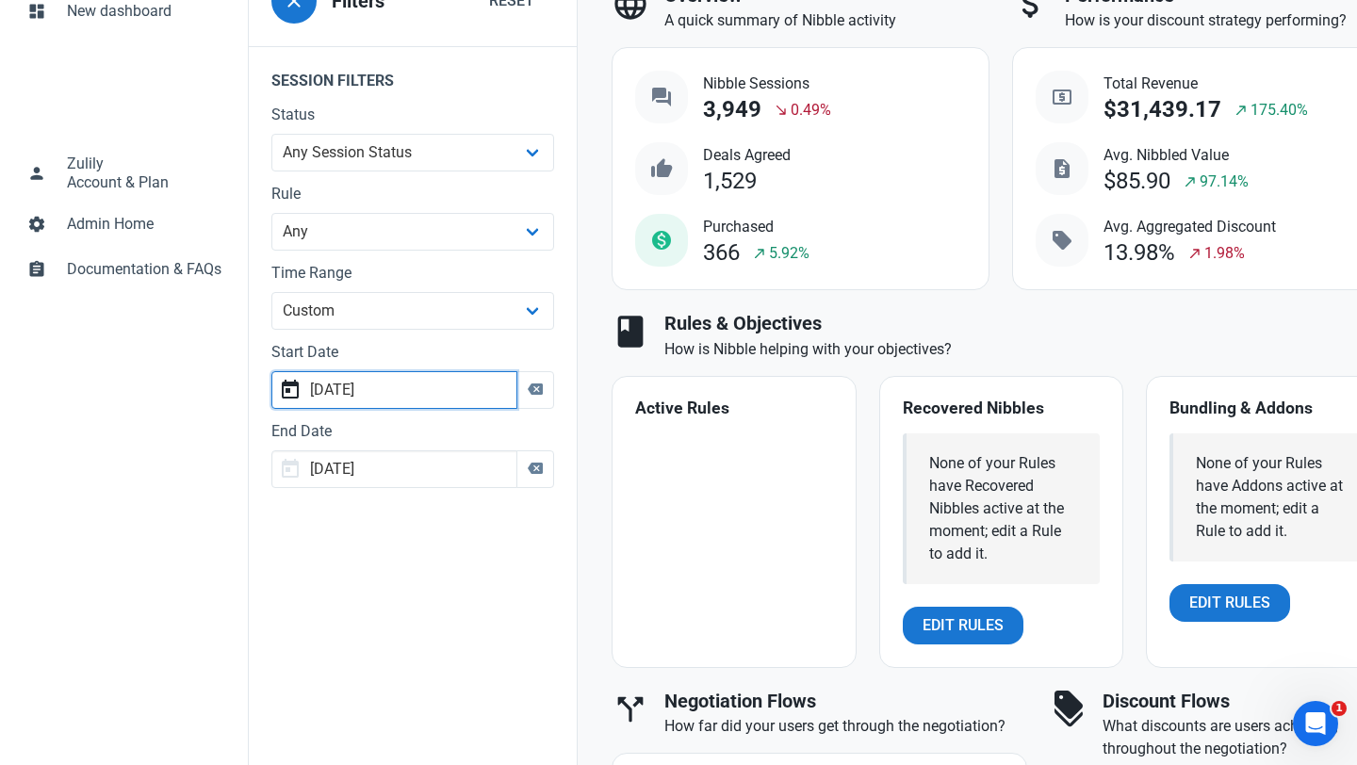
click at [367, 390] on input "[DATE]" at bounding box center [394, 390] width 246 height 38
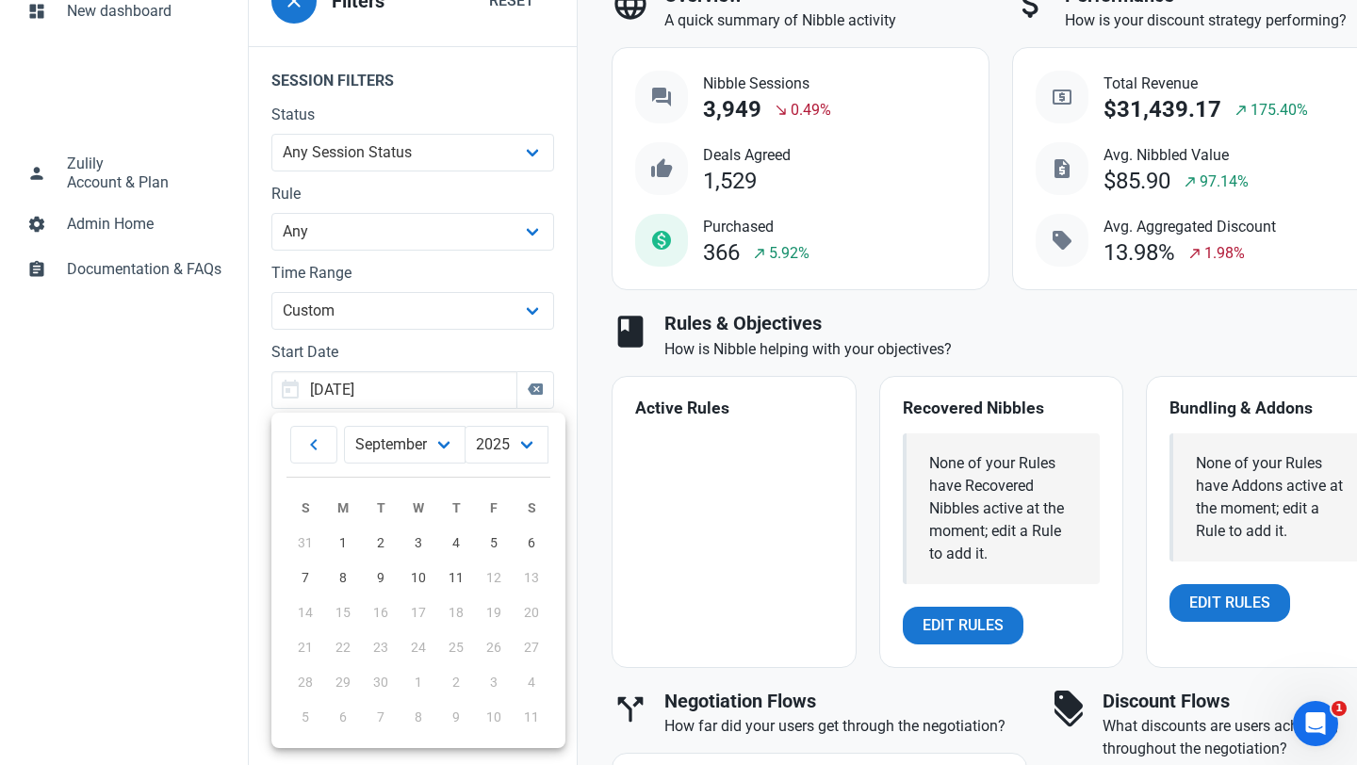
type input "[DATE]"
click at [259, 442] on div "close Filters Reset Session Filters Status Any Session Status Abandoned - negot…" at bounding box center [413, 241] width 328 height 540
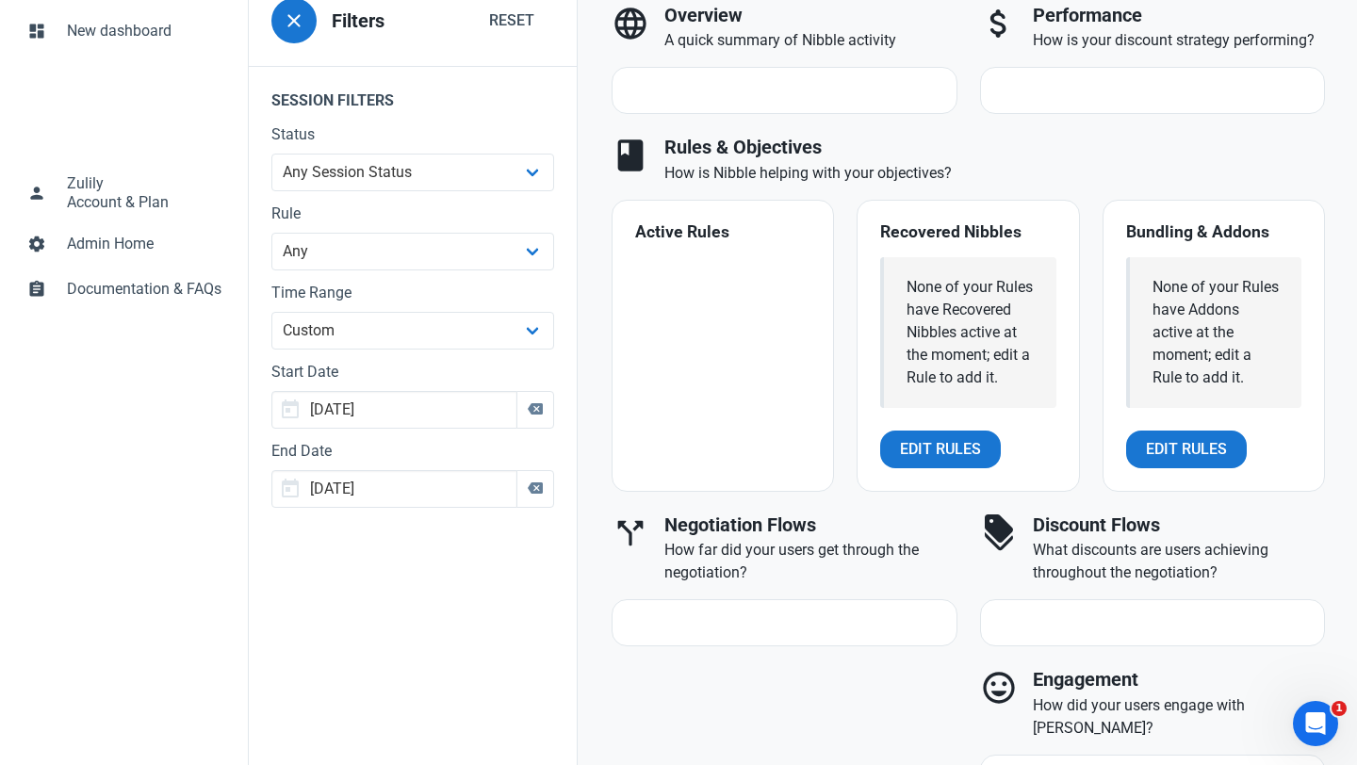
scroll to position [463, 0]
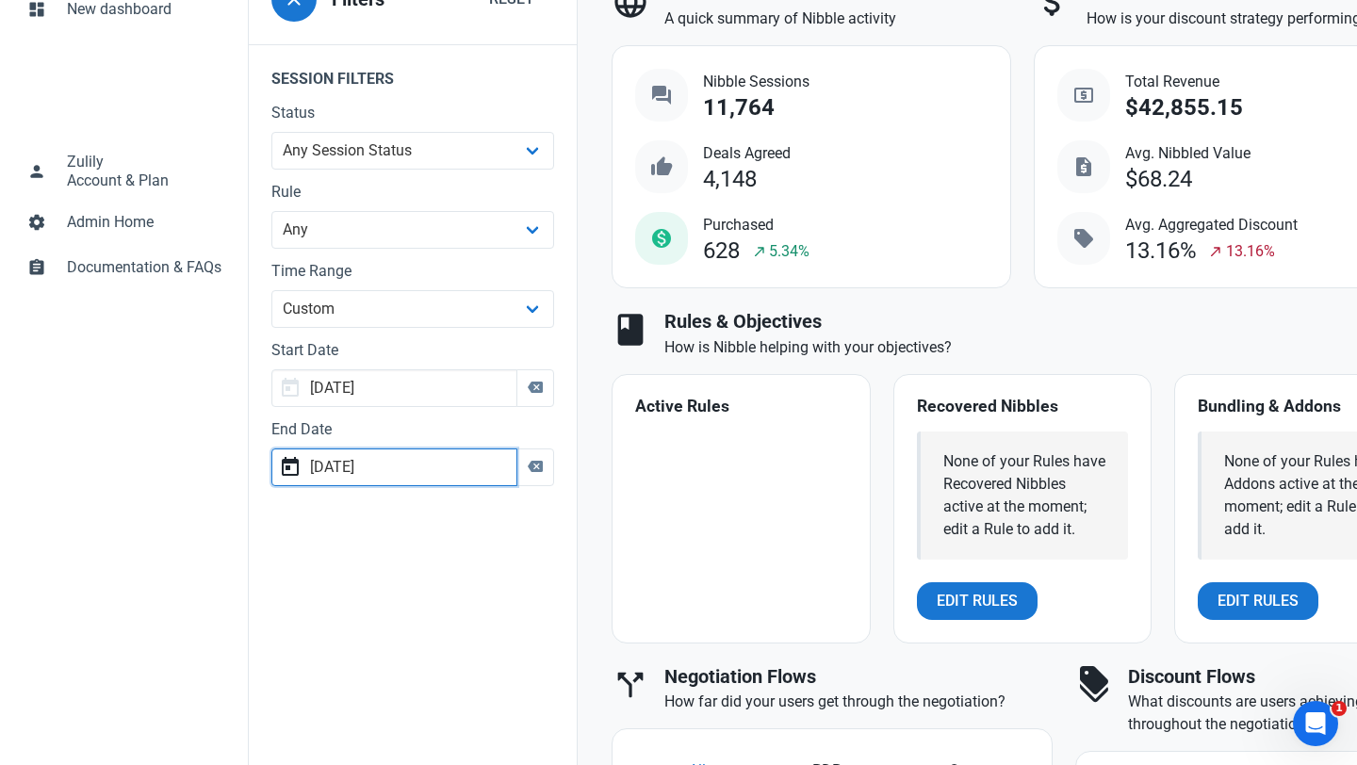
click at [362, 466] on input "[DATE]" at bounding box center [394, 468] width 246 height 38
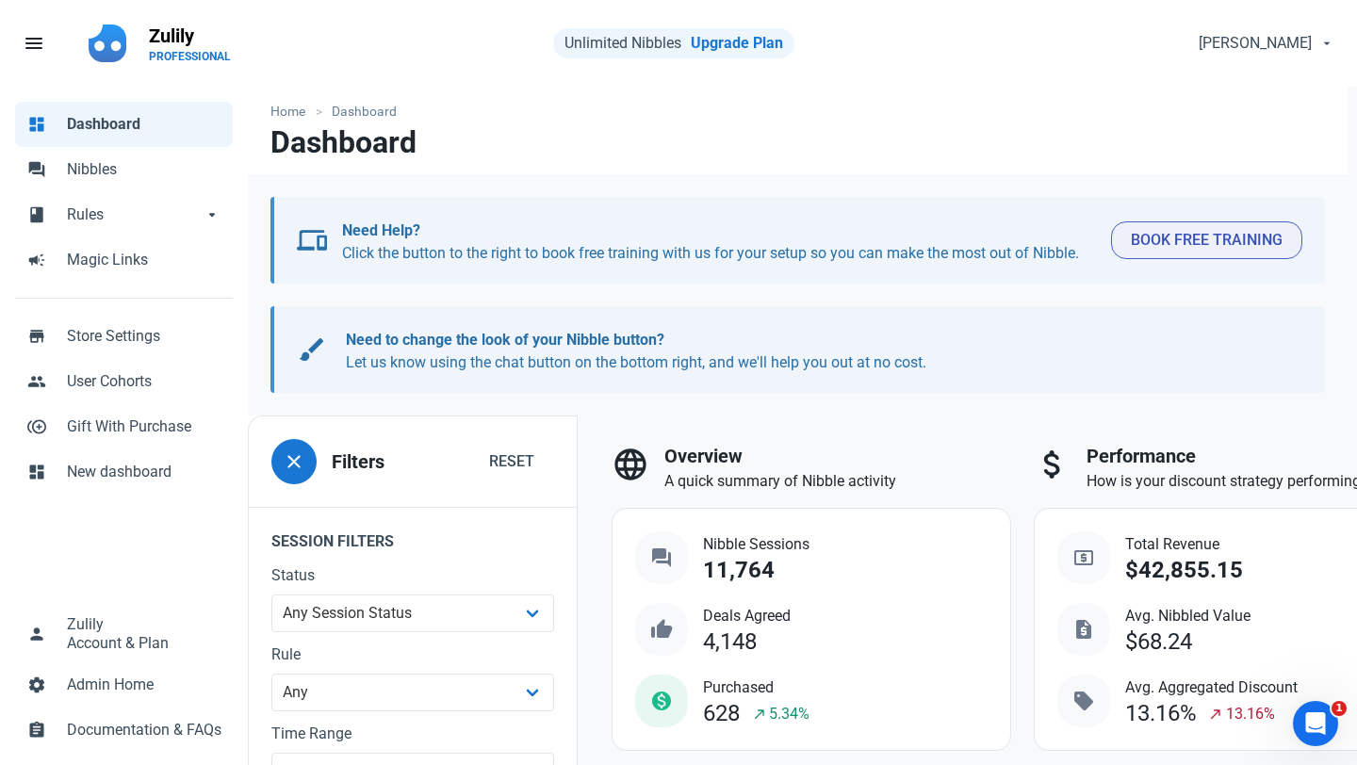
click at [257, 490] on div "close Filters Reset Session Filters Status Any Session Status Abandoned - negot…" at bounding box center [413, 702] width 328 height 540
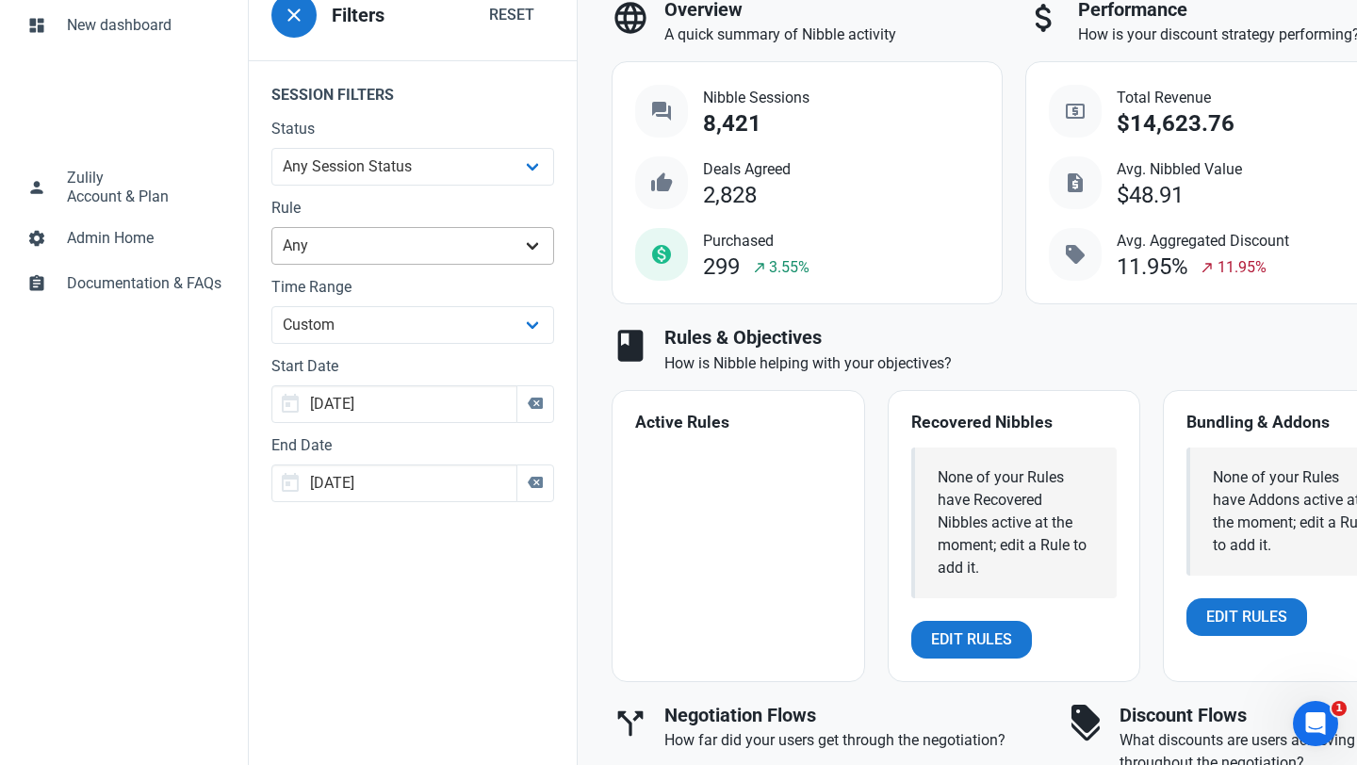
scroll to position [449, 0]
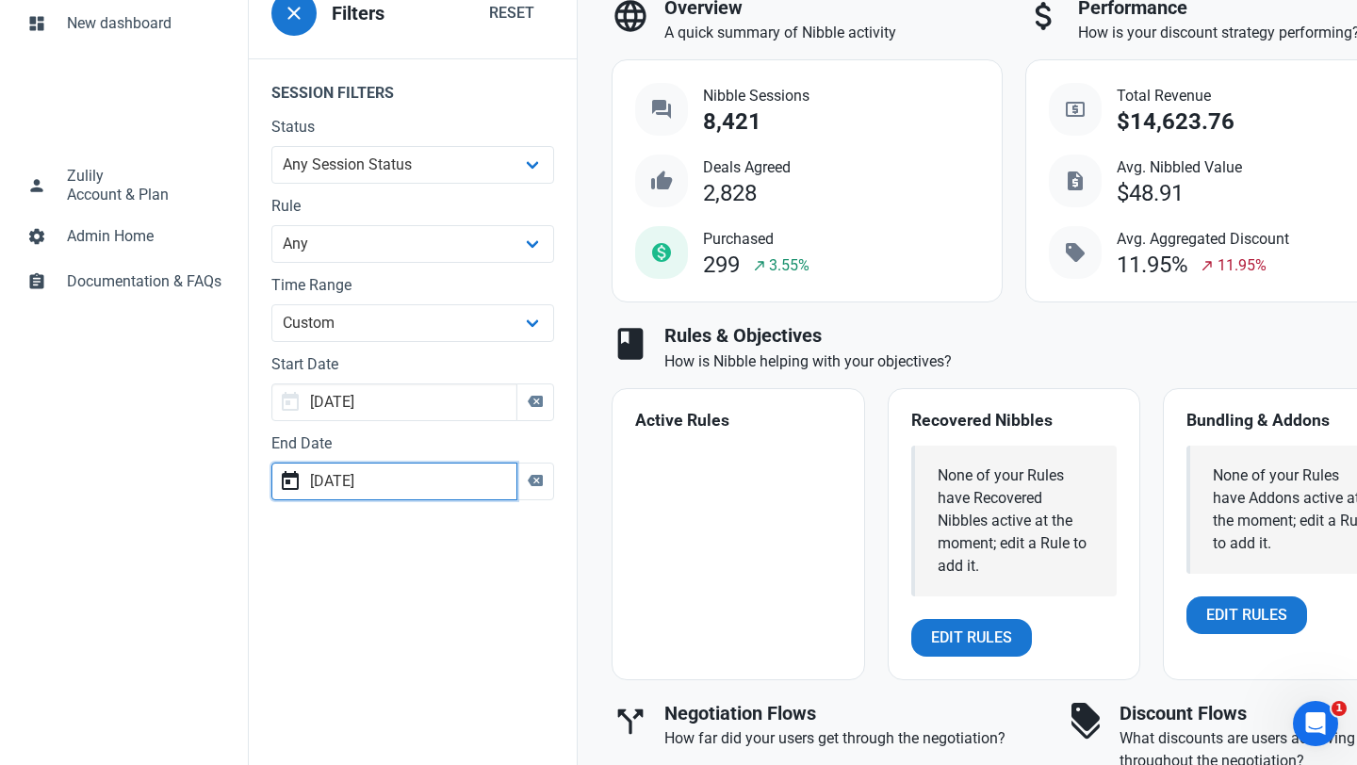
click at [391, 484] on input "[DATE]" at bounding box center [394, 482] width 246 height 38
type input "[DATE]"
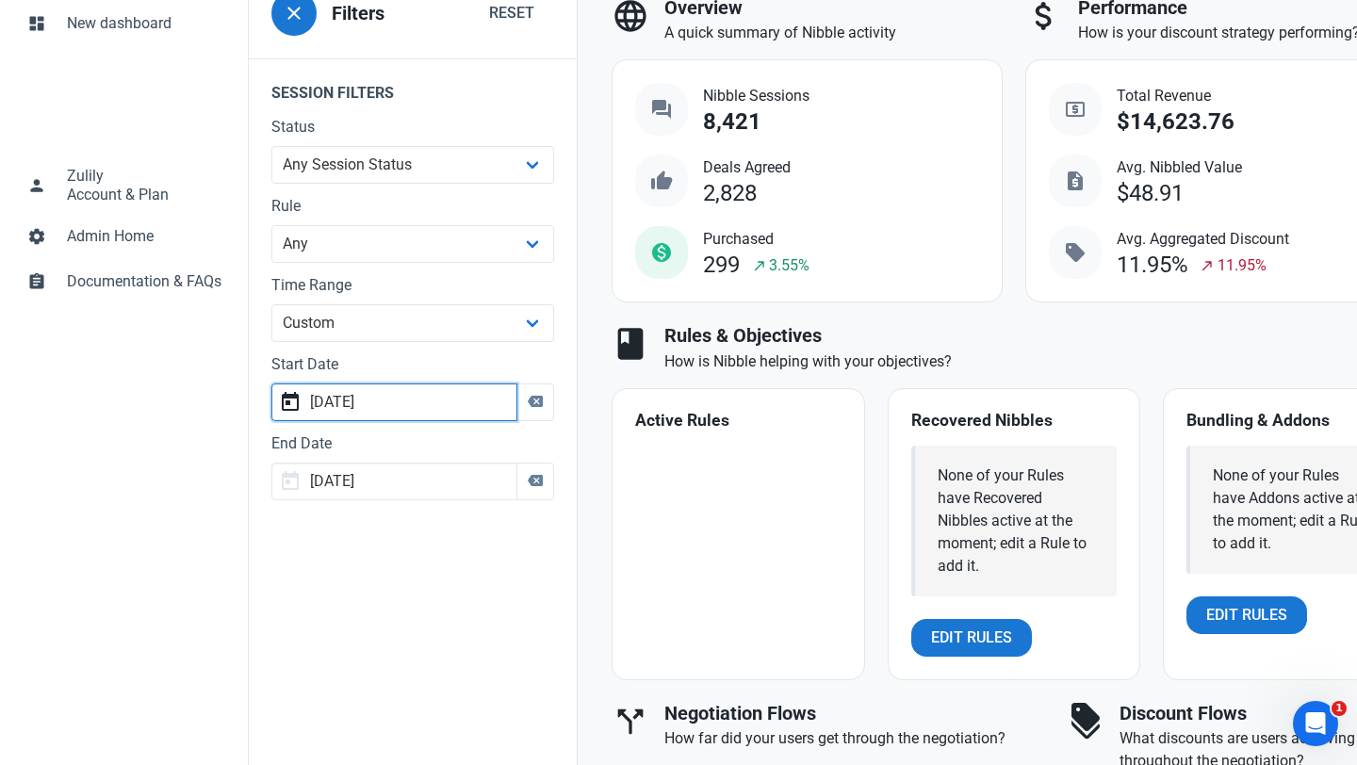
click at [392, 400] on input "[DATE]" at bounding box center [394, 403] width 246 height 38
type input "[DATE]"
